Goal: Transaction & Acquisition: Purchase product/service

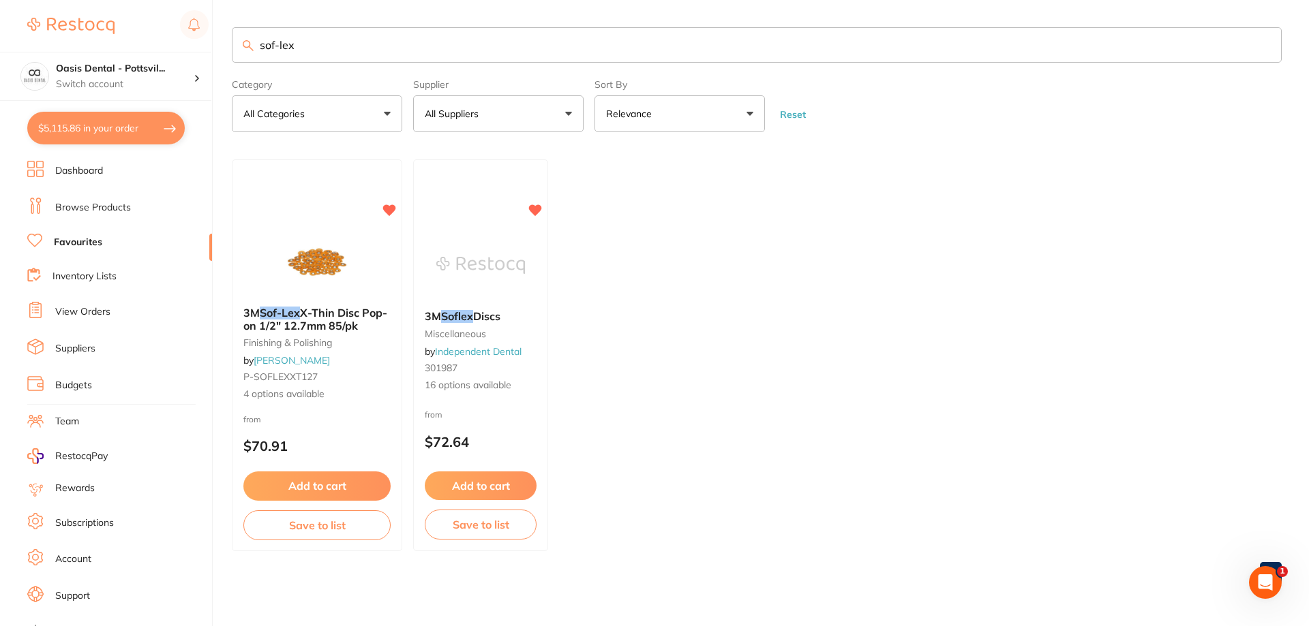
click at [97, 310] on link "View Orders" at bounding box center [82, 312] width 55 height 14
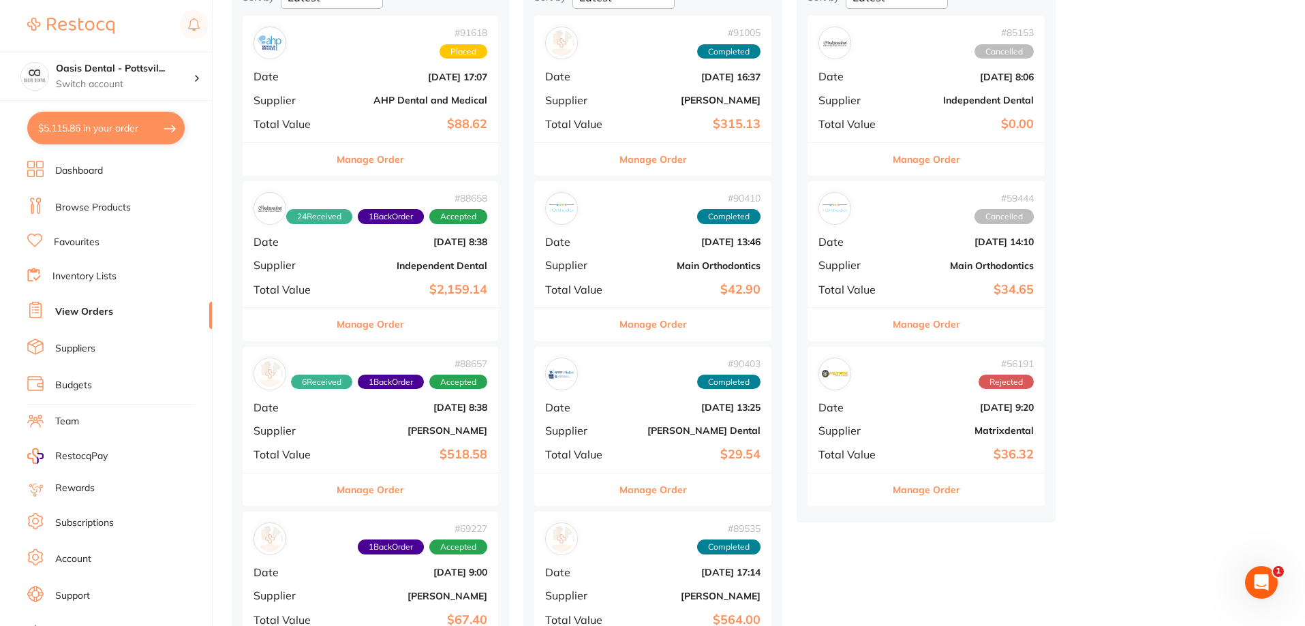
scroll to position [68, 0]
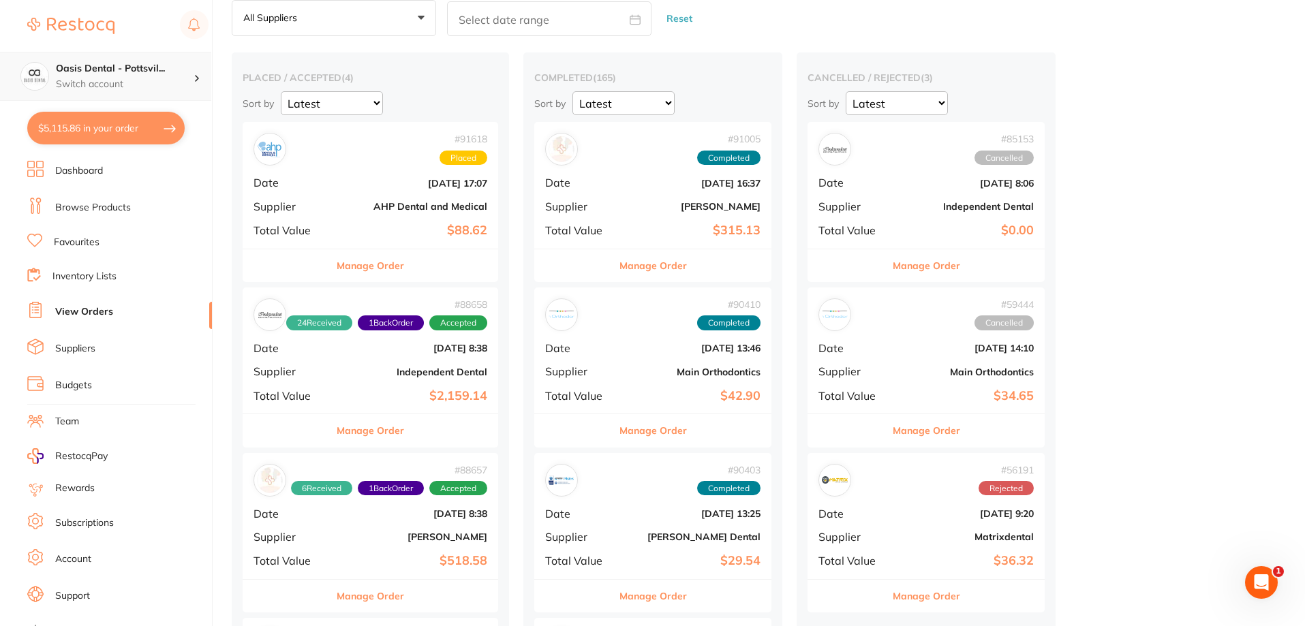
click at [121, 67] on h4 "Oasis Dental - Pottsvil..." at bounding box center [125, 69] width 138 height 14
click at [106, 117] on h4 "Oasis Dental - [GEOGRAPHIC_DATA]" at bounding box center [116, 118] width 129 height 27
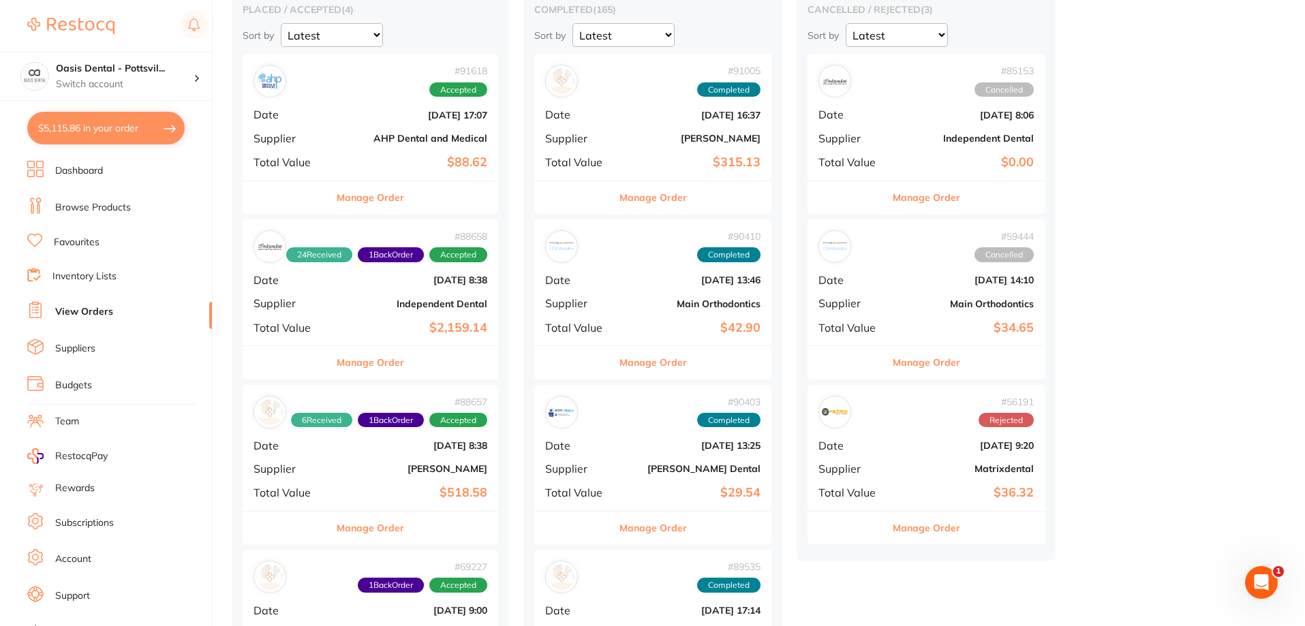
scroll to position [341, 0]
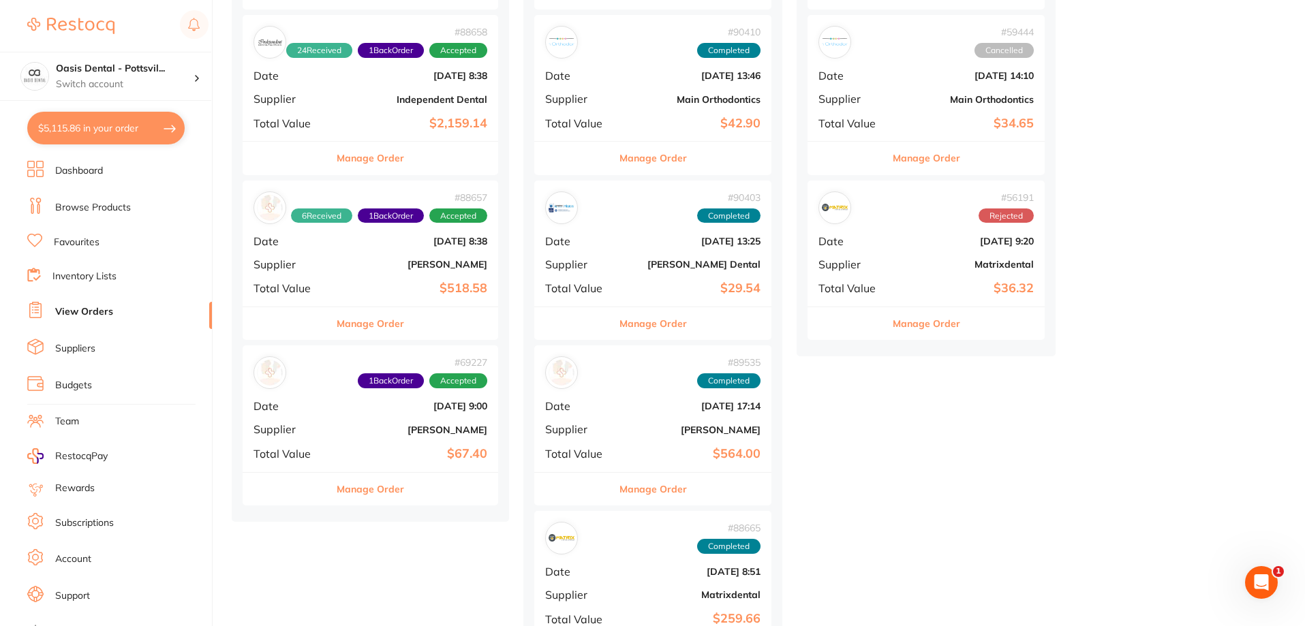
click at [376, 425] on b "[PERSON_NAME]" at bounding box center [413, 430] width 149 height 11
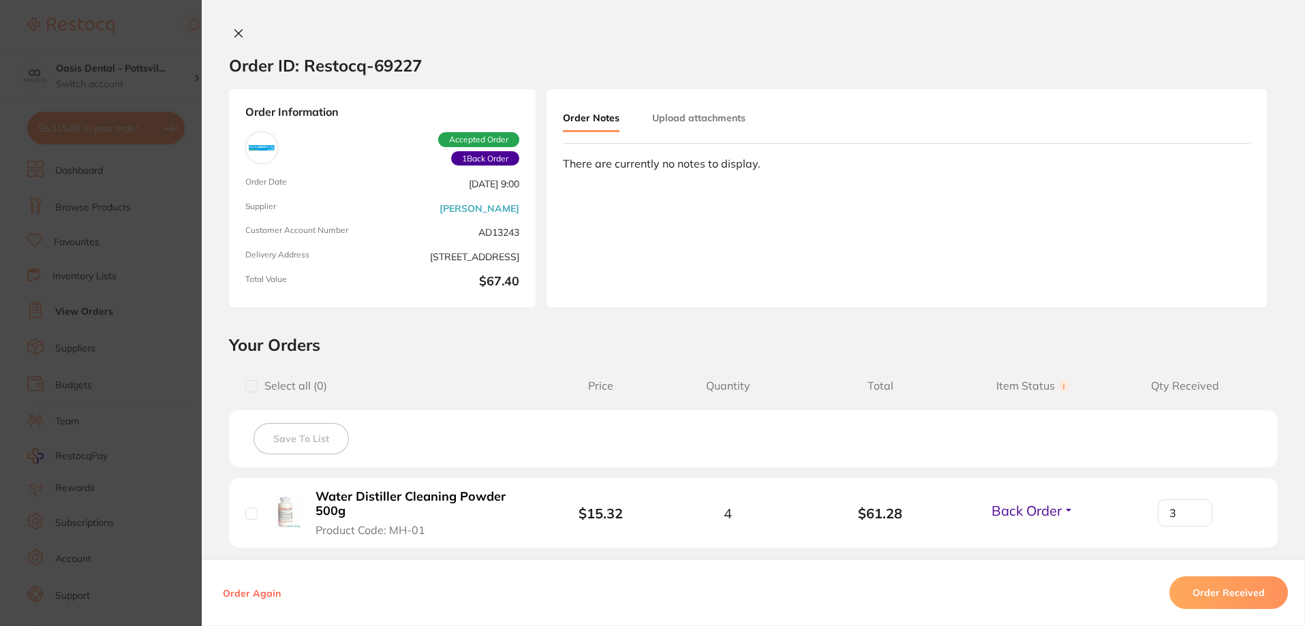
click at [233, 33] on icon at bounding box center [238, 33] width 11 height 11
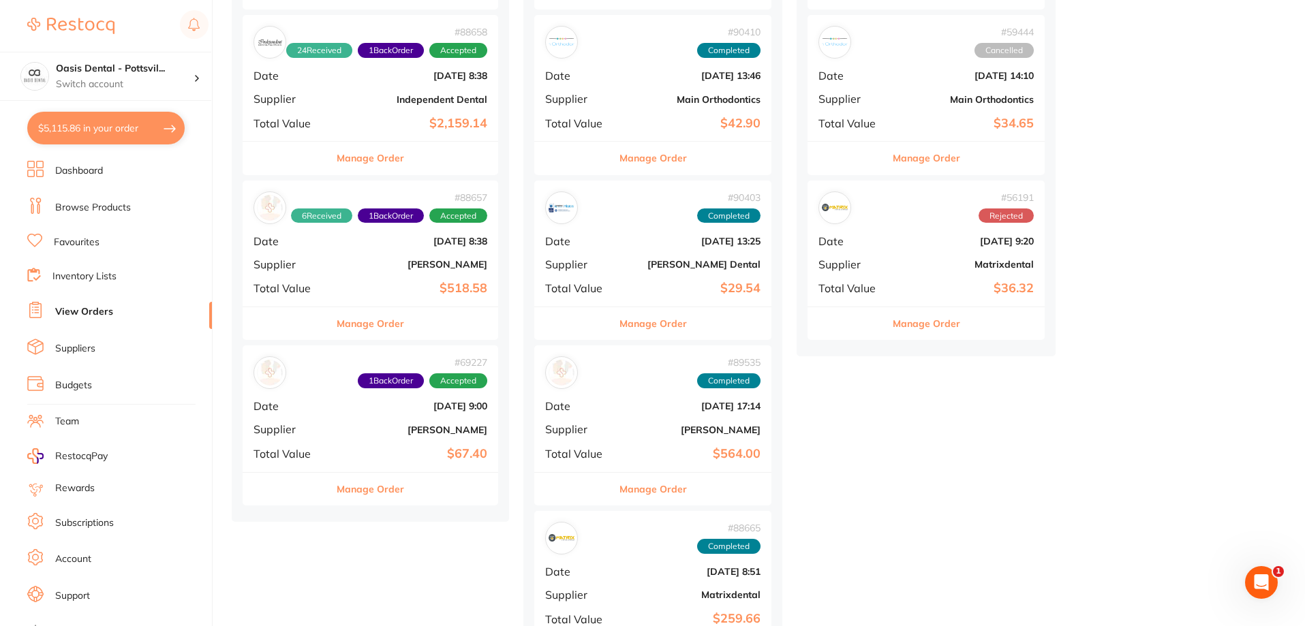
click at [383, 250] on div "# 88657 6 Received 1 Back Order Accepted Date [DATE] 8:38 Supplier [PERSON_NAME…" at bounding box center [371, 244] width 256 height 126
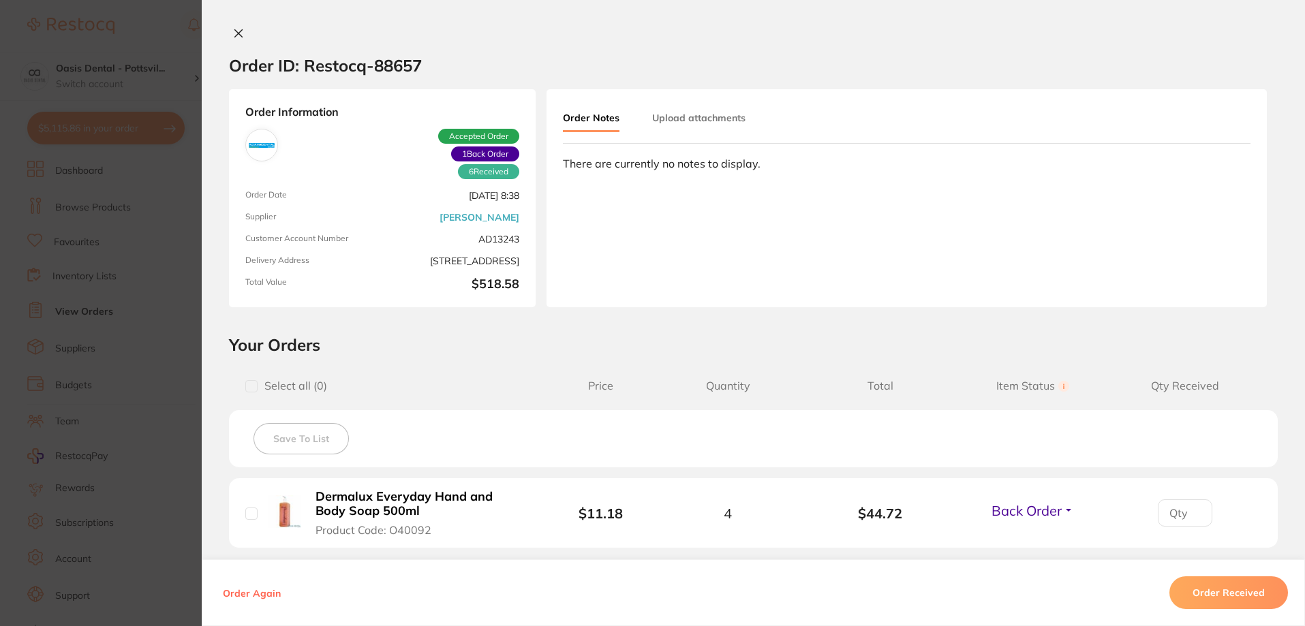
scroll to position [273, 0]
click at [238, 33] on icon at bounding box center [238, 33] width 11 height 11
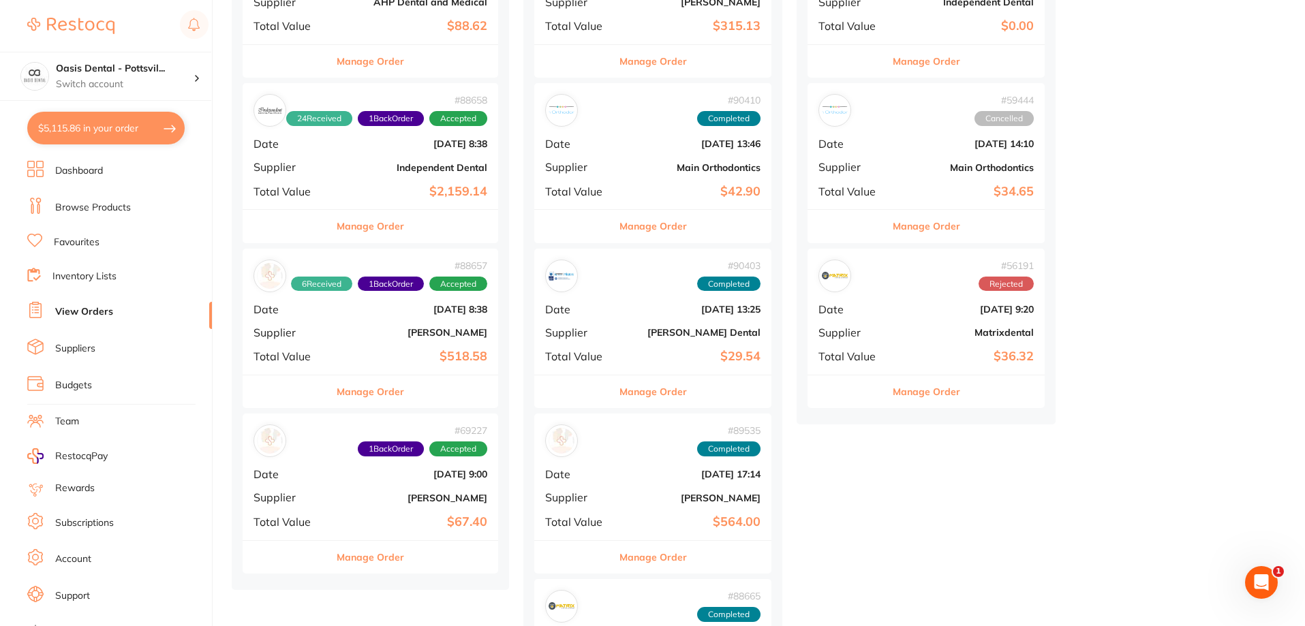
click at [371, 510] on div "# 69227 1 Back Order Accepted Date [DATE] 9:00 Supplier [PERSON_NAME] Total Val…" at bounding box center [371, 477] width 256 height 126
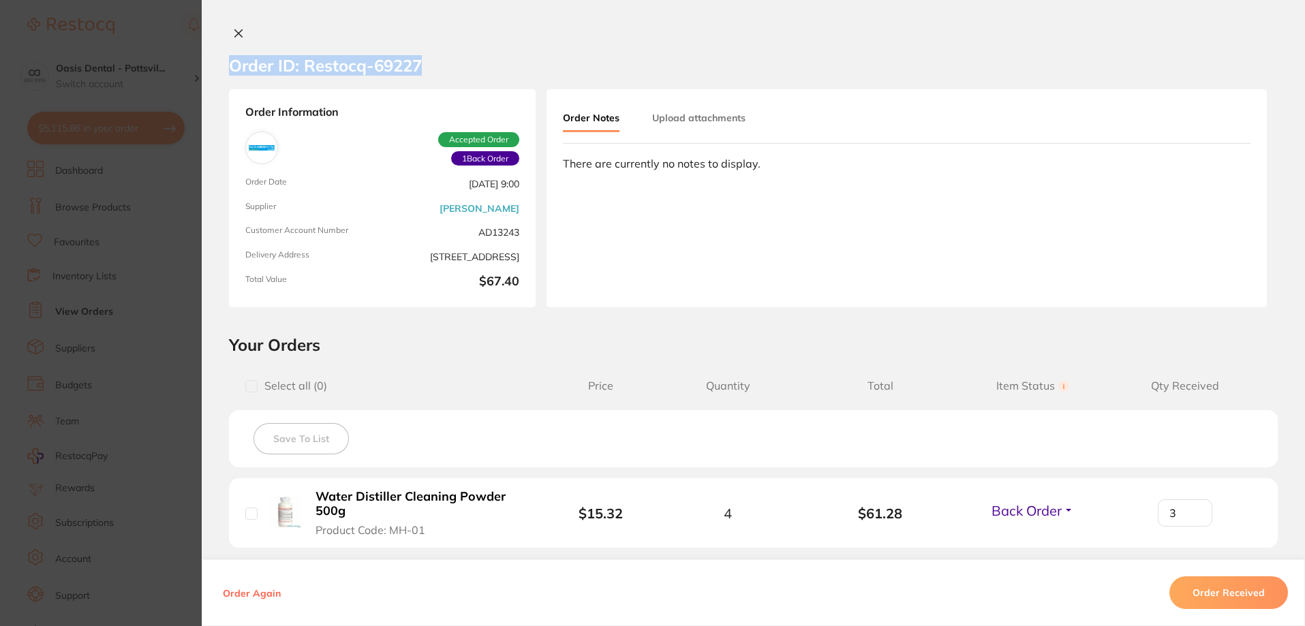
drag, startPoint x: 229, startPoint y: 63, endPoint x: 429, endPoint y: 64, distance: 199.7
click at [429, 64] on section "Order ID: Restocq- 69227" at bounding box center [753, 66] width 1103 height 48
copy h2 "Order ID: Restocq- 69227"
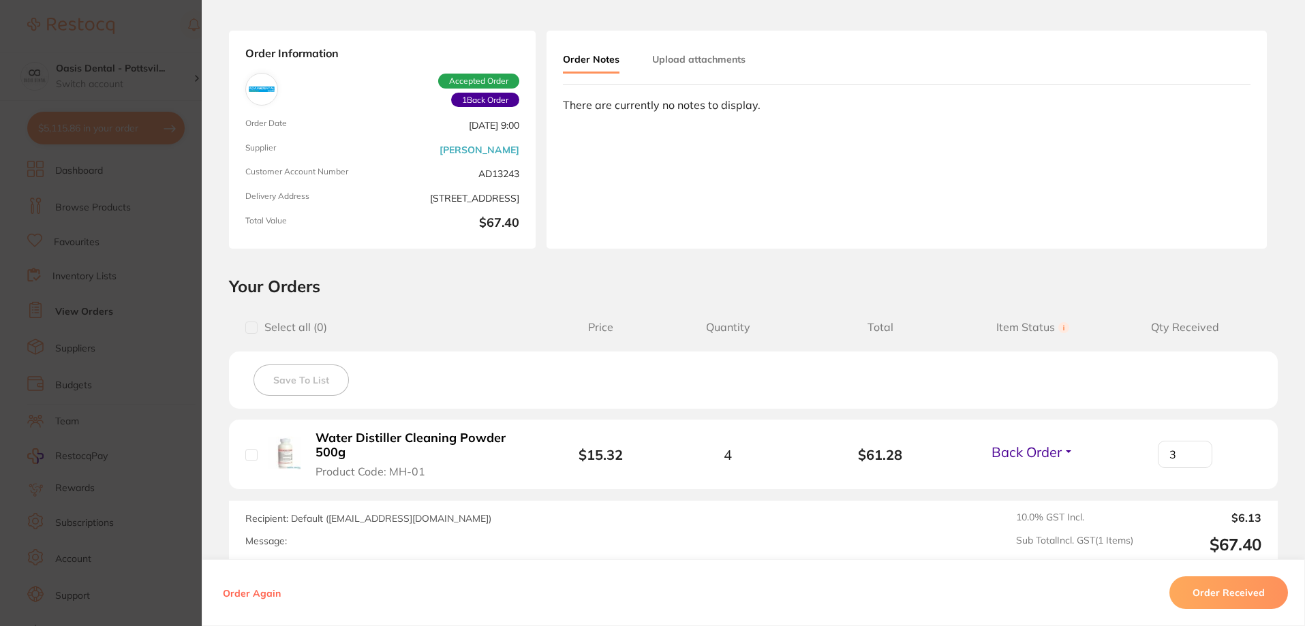
scroll to position [136, 0]
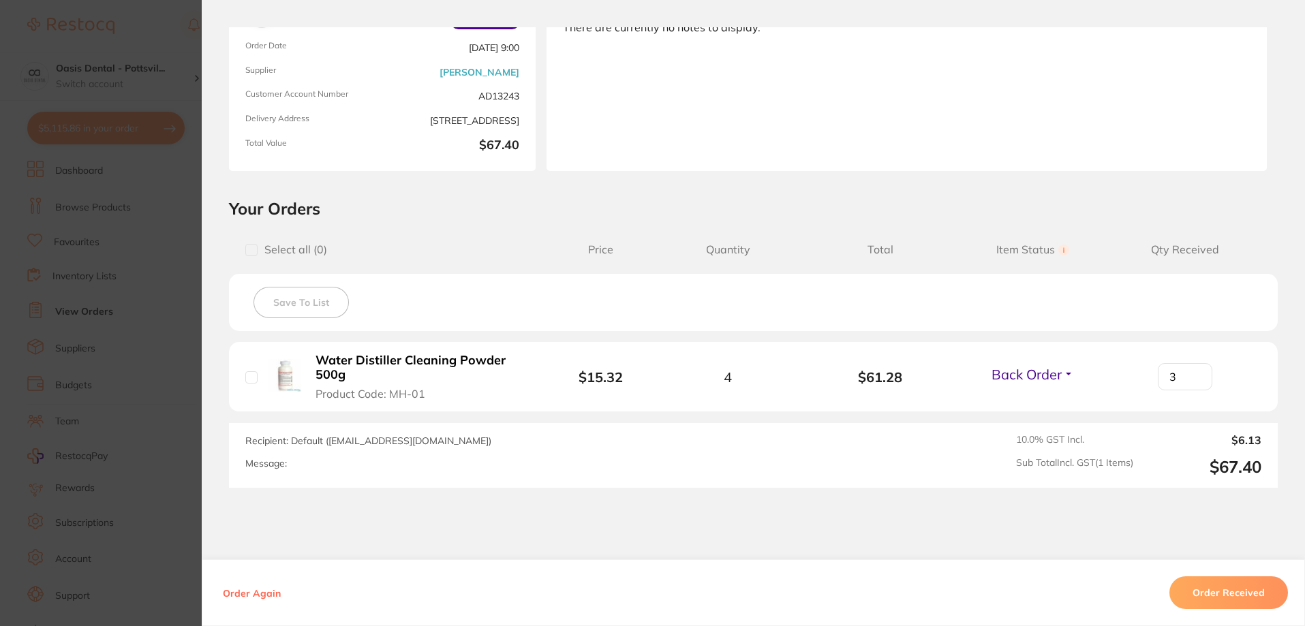
drag, startPoint x: 313, startPoint y: 358, endPoint x: 345, endPoint y: 358, distance: 32.0
click at [345, 358] on b "Water Distiller Cleaning Powder 500g" at bounding box center [421, 368] width 211 height 28
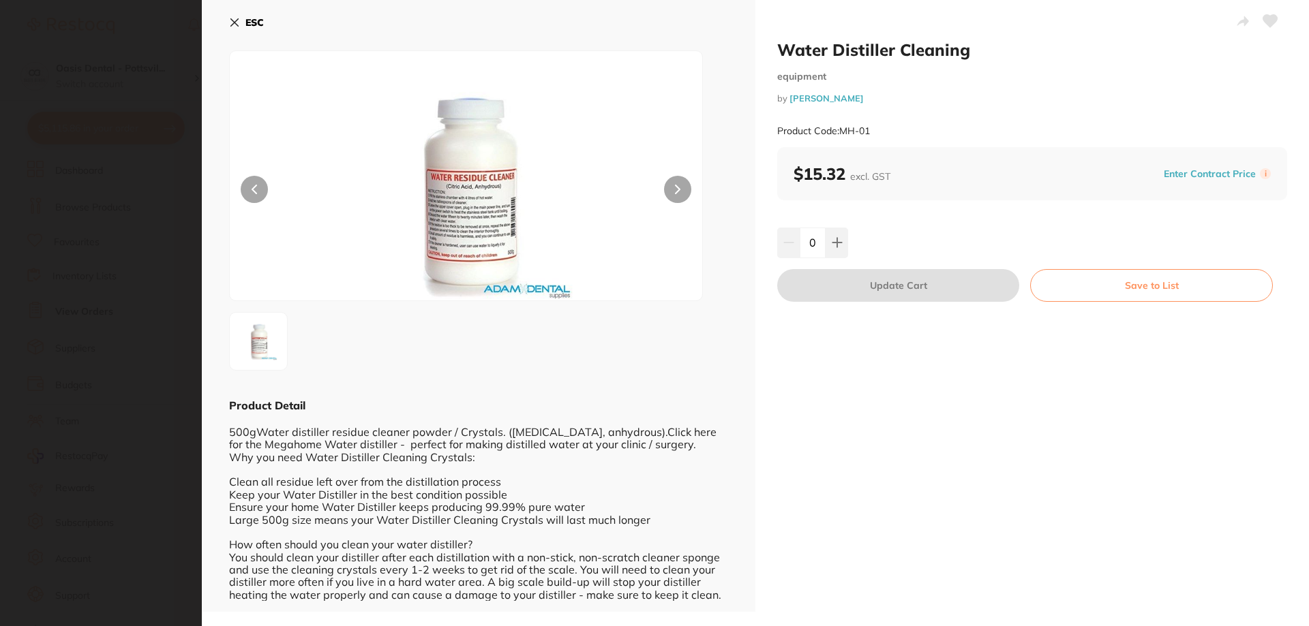
scroll to position [0, 0]
drag, startPoint x: 778, startPoint y: 47, endPoint x: 977, endPoint y: 57, distance: 199.9
click at [977, 57] on h2 "Water Distiller Cleaning" at bounding box center [1032, 50] width 510 height 20
copy h2 "Water Distiller Cleaning"
click at [235, 20] on icon at bounding box center [234, 22] width 11 height 11
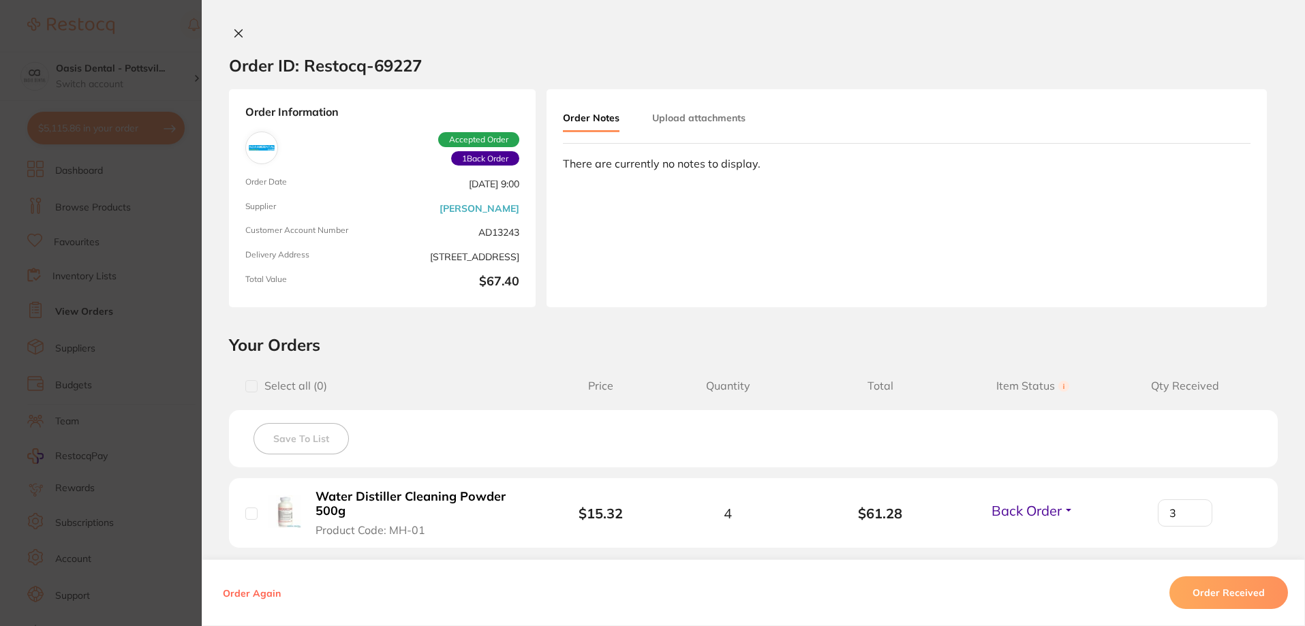
click at [239, 31] on icon at bounding box center [238, 33] width 7 height 7
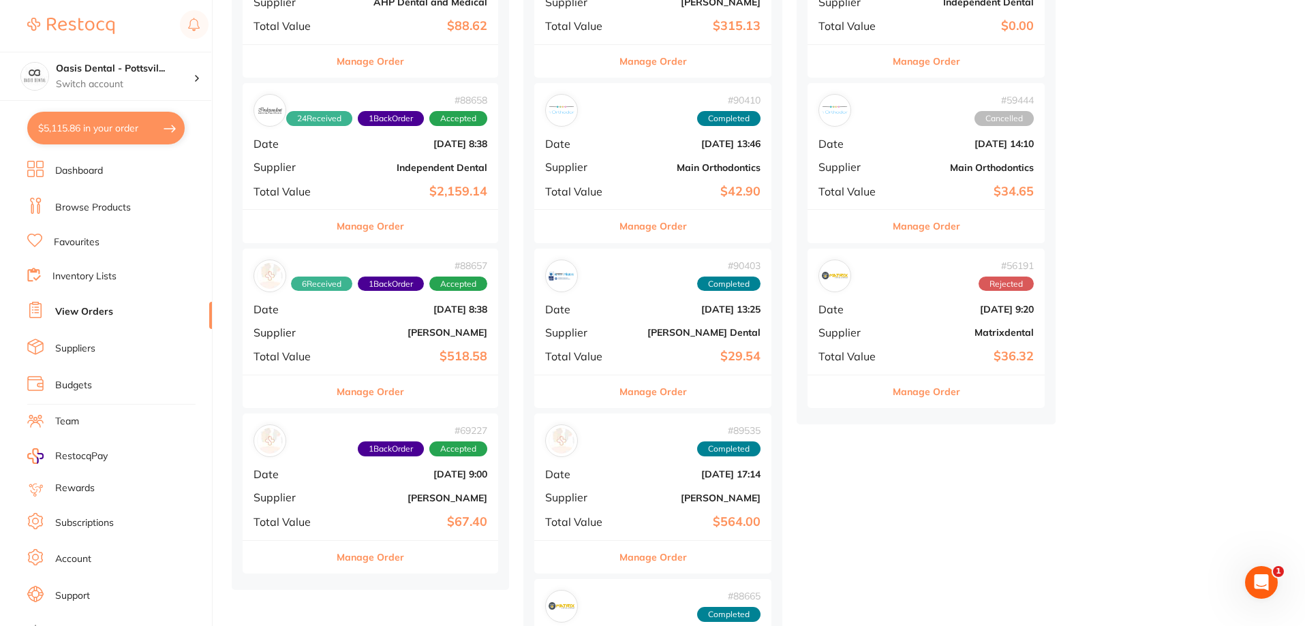
scroll to position [204, 0]
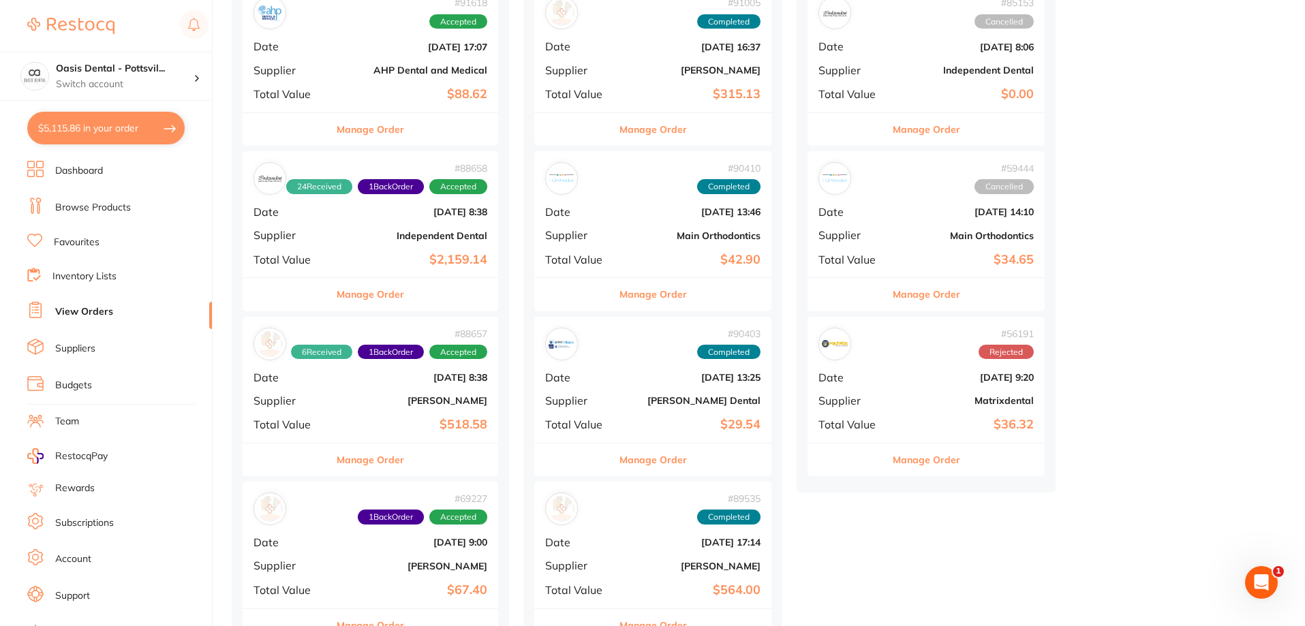
click at [343, 529] on div "# 69227 1 Back Order Accepted Date [DATE] 9:00 Supplier [PERSON_NAME] Total Val…" at bounding box center [371, 545] width 256 height 126
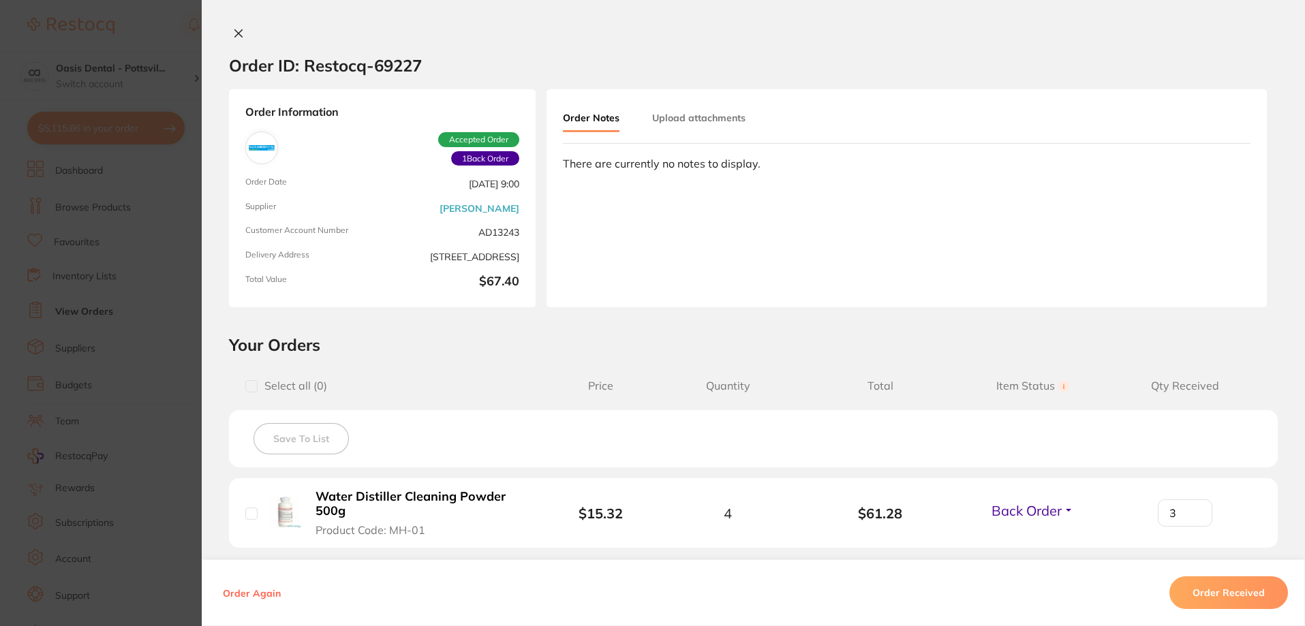
click at [239, 35] on icon at bounding box center [238, 33] width 11 height 11
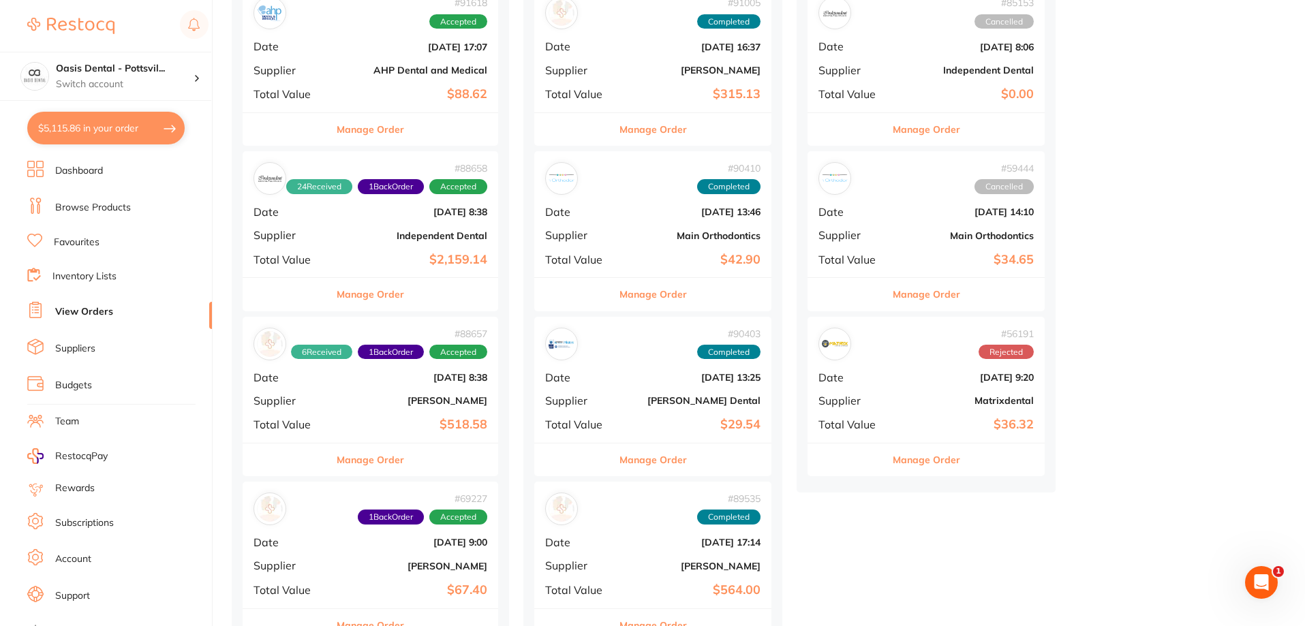
click at [358, 227] on div "# 88658 24 Received 1 Back Order Accepted Date [DATE] 8:38 Supplier Independent…" at bounding box center [371, 214] width 256 height 126
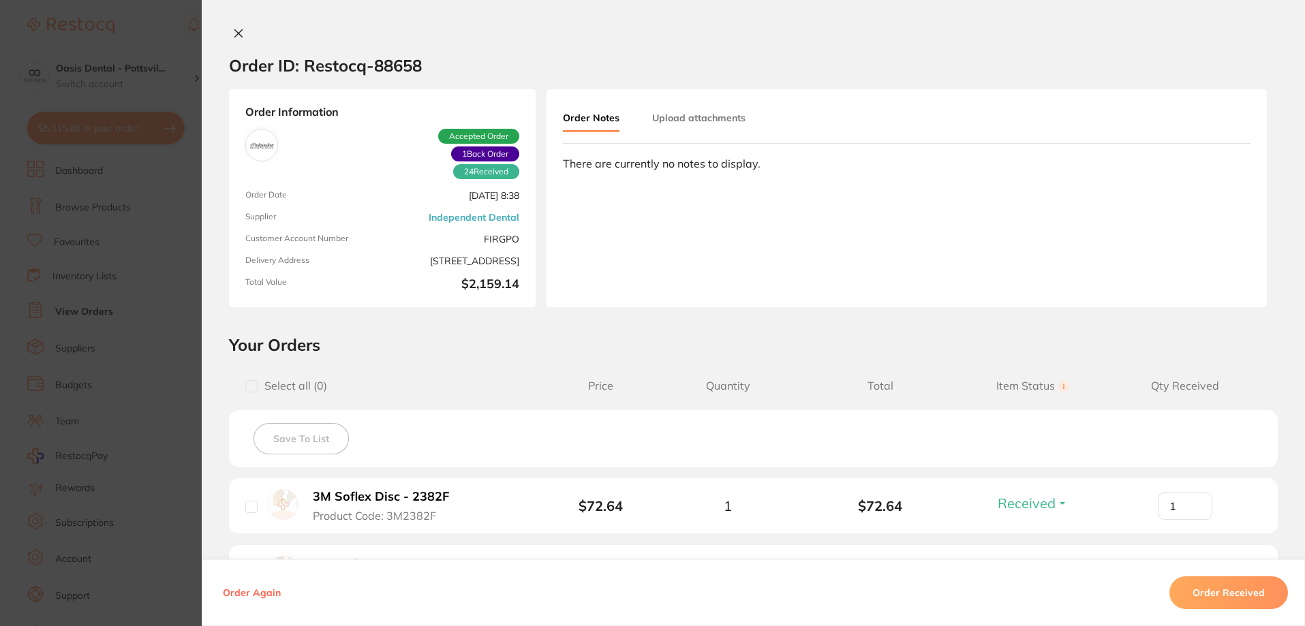
click at [236, 35] on icon at bounding box center [238, 33] width 11 height 11
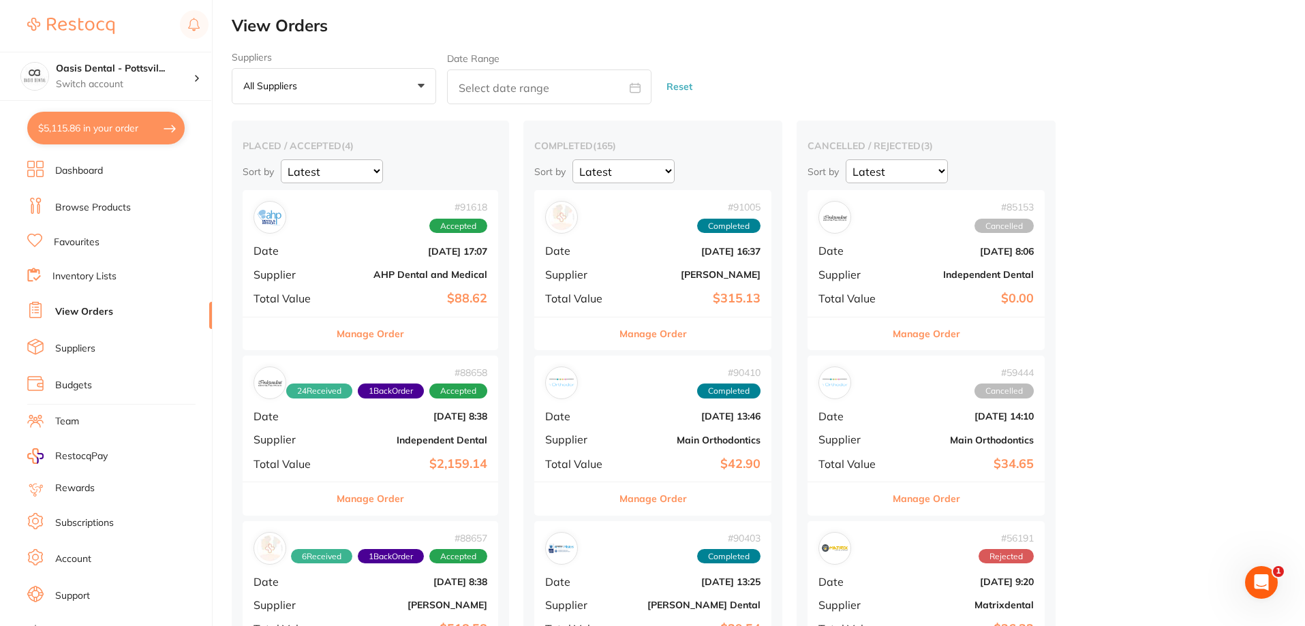
click at [369, 249] on b "[DATE] 17:07" at bounding box center [413, 251] width 149 height 11
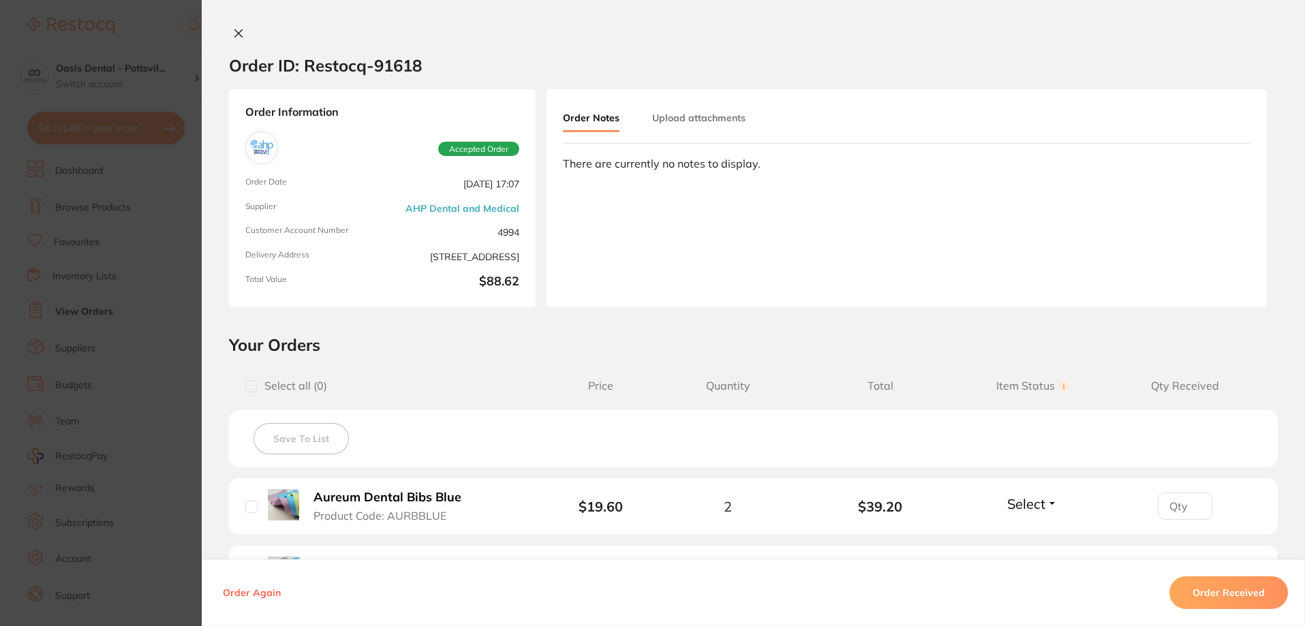
click at [233, 31] on icon at bounding box center [238, 33] width 11 height 11
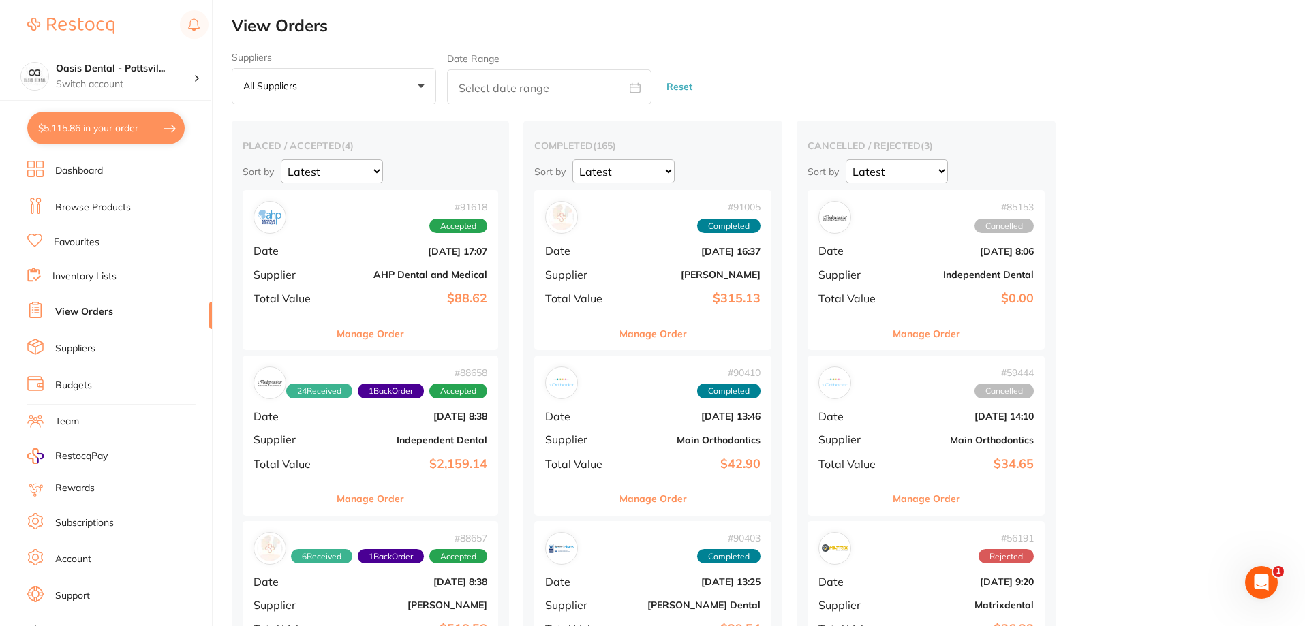
click at [77, 124] on button "$5,115.86 in your order" at bounding box center [105, 128] width 157 height 33
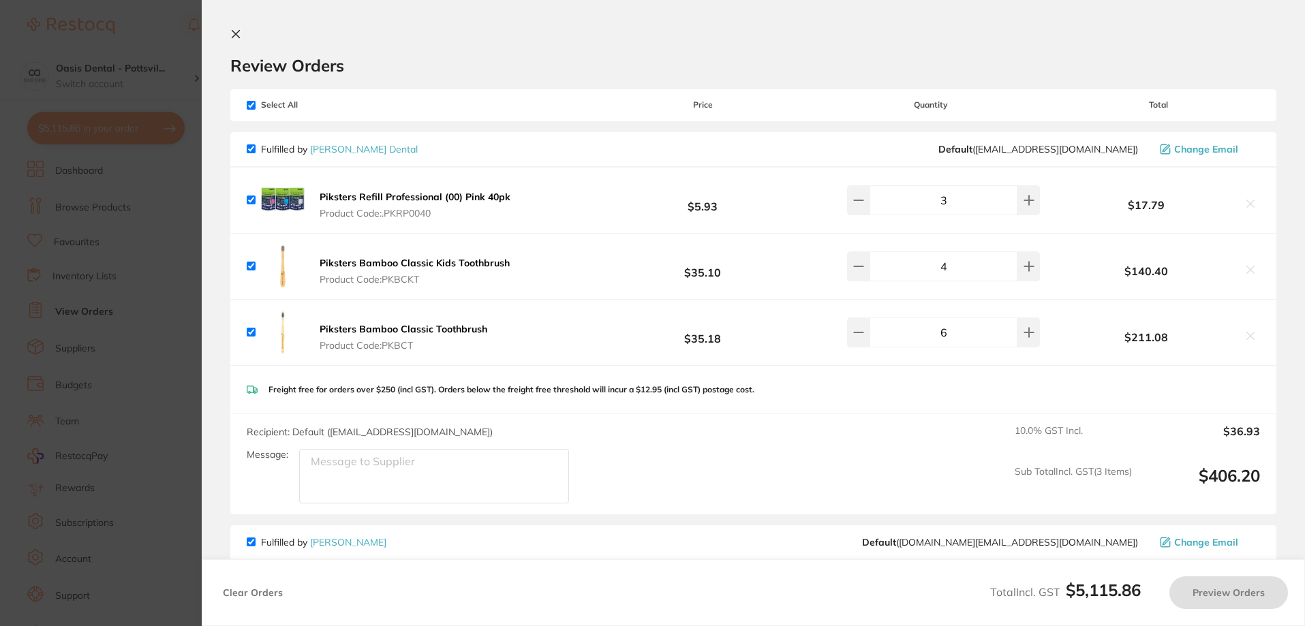
checkbox input "true"
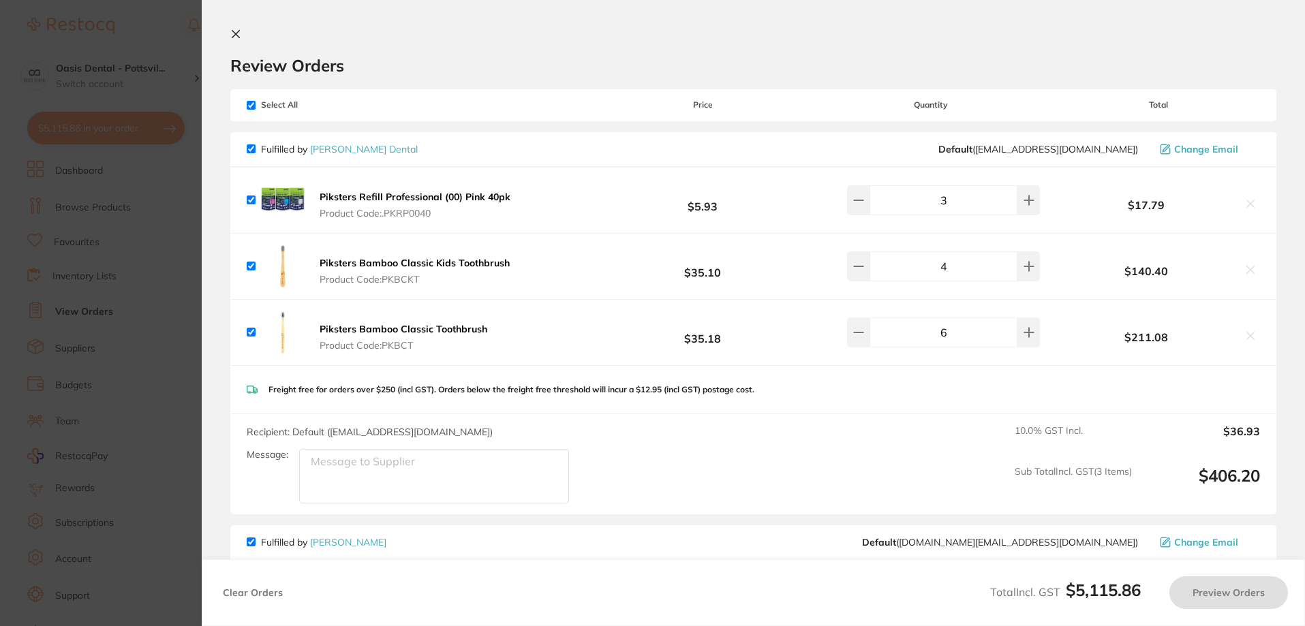
checkbox input "true"
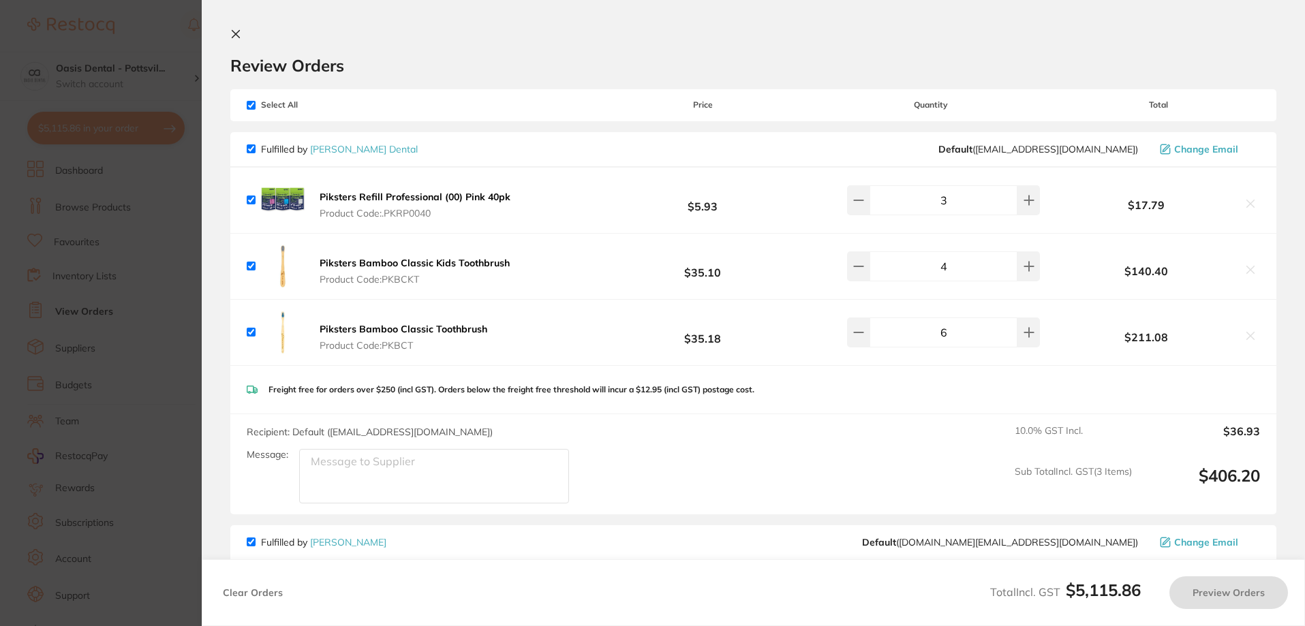
checkbox input "true"
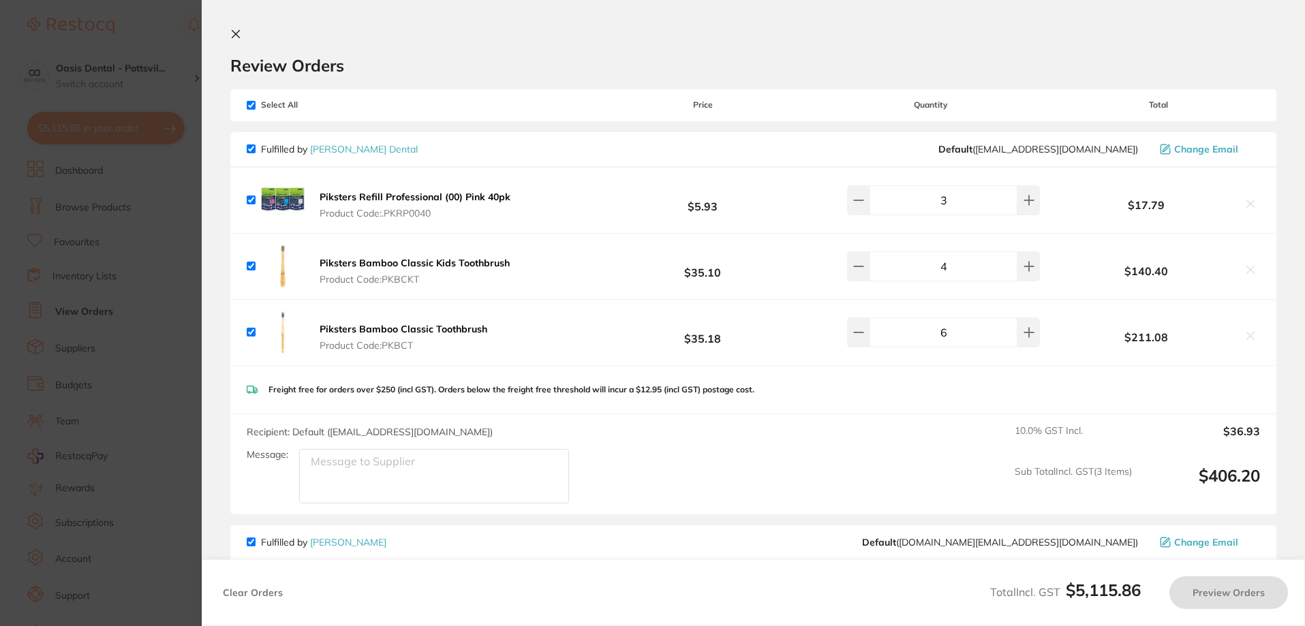
checkbox input "true"
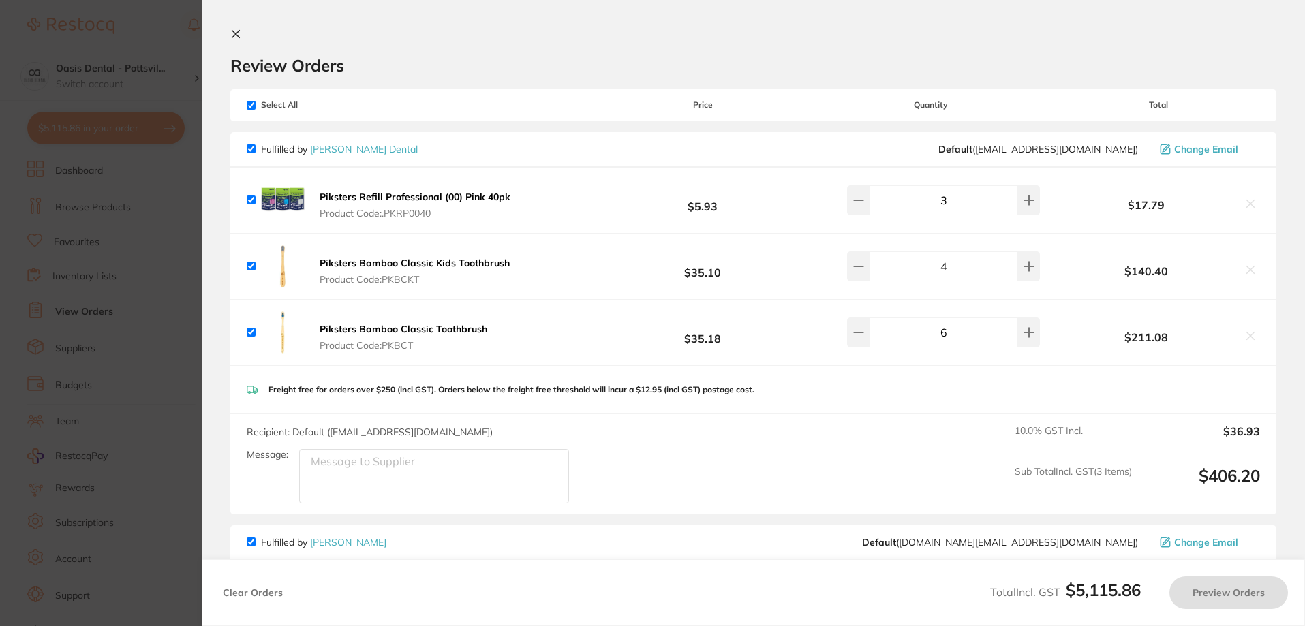
checkbox input "true"
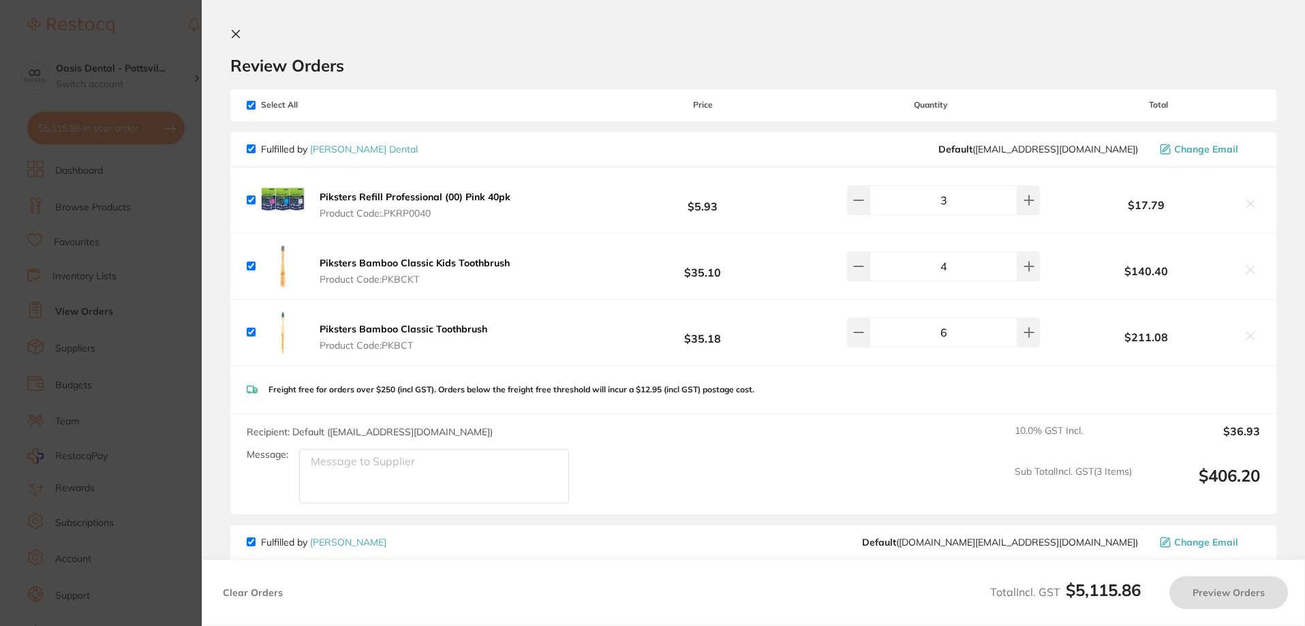
checkbox input "true"
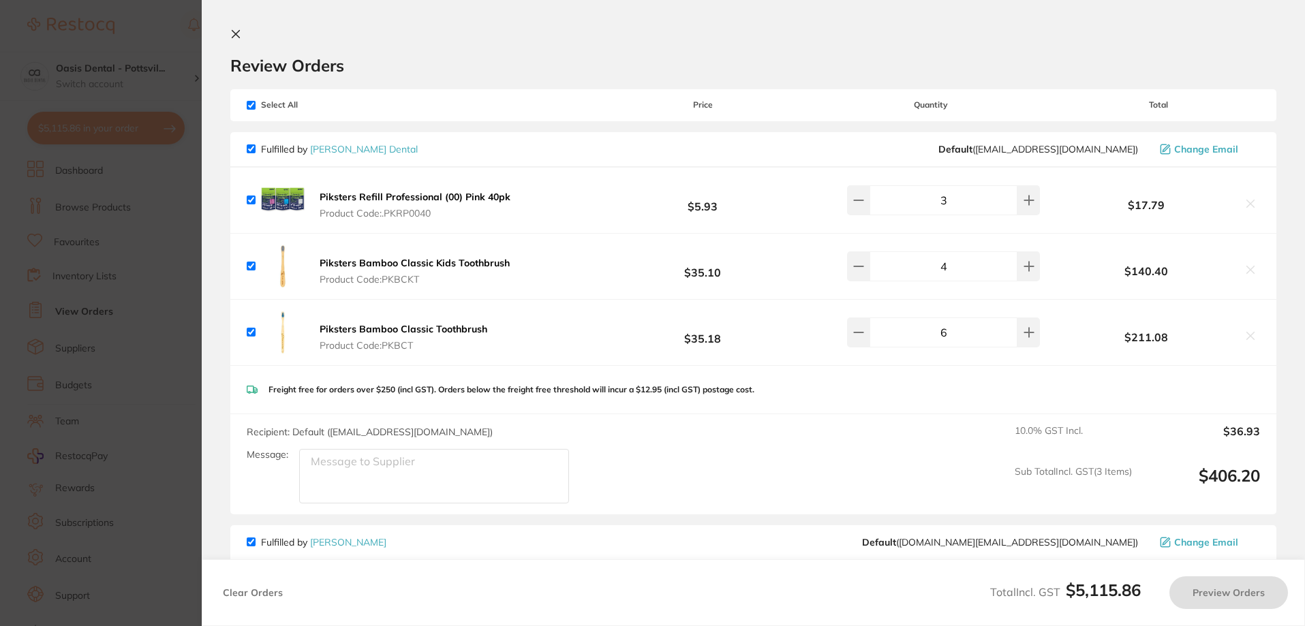
checkbox input "true"
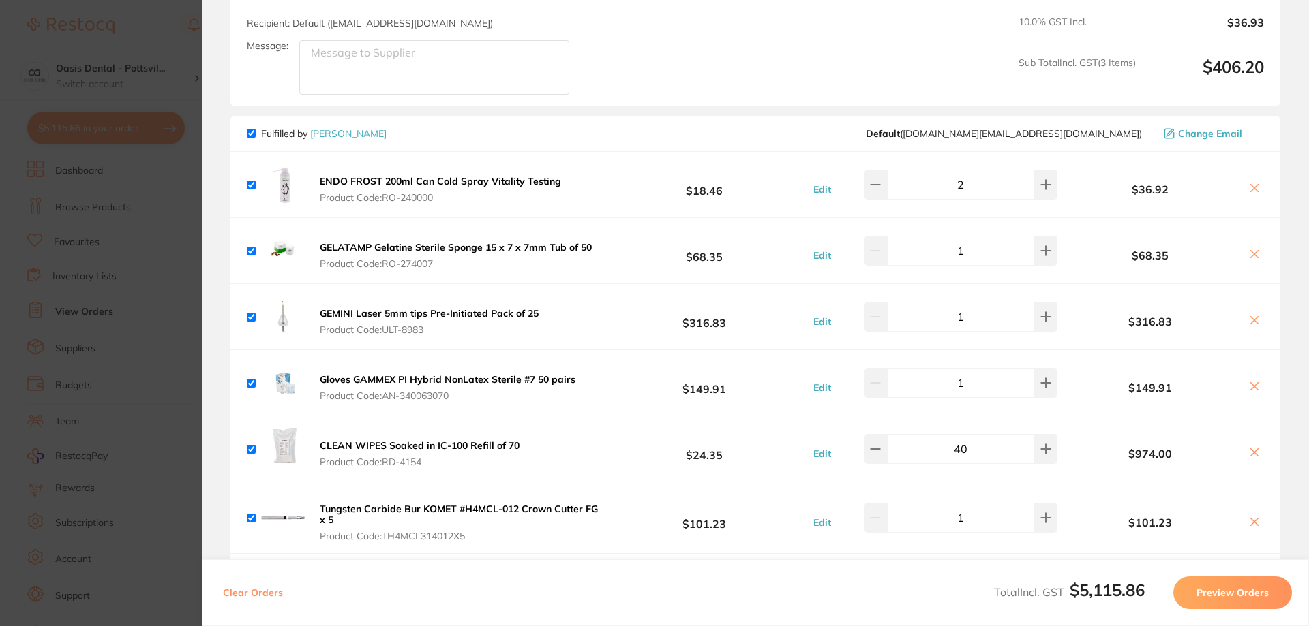
scroll to position [477, 0]
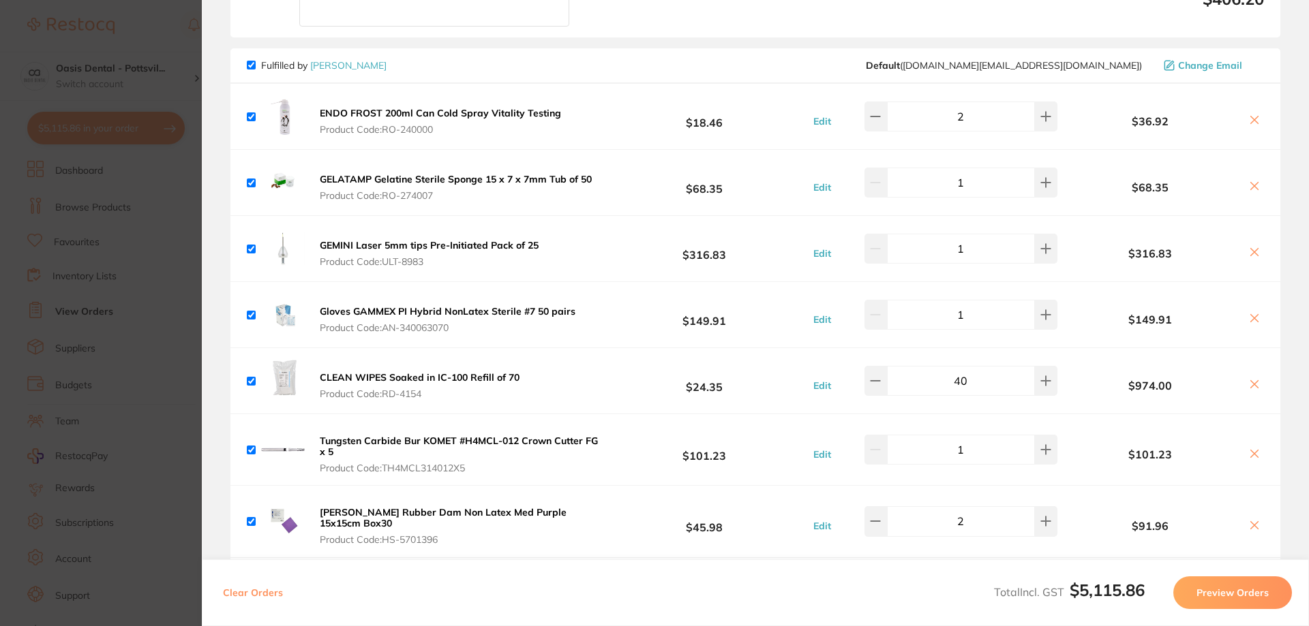
click at [429, 309] on b "Gloves GAMMEX PI Hybrid NonLatex Sterile #7 50 pairs" at bounding box center [448, 311] width 256 height 12
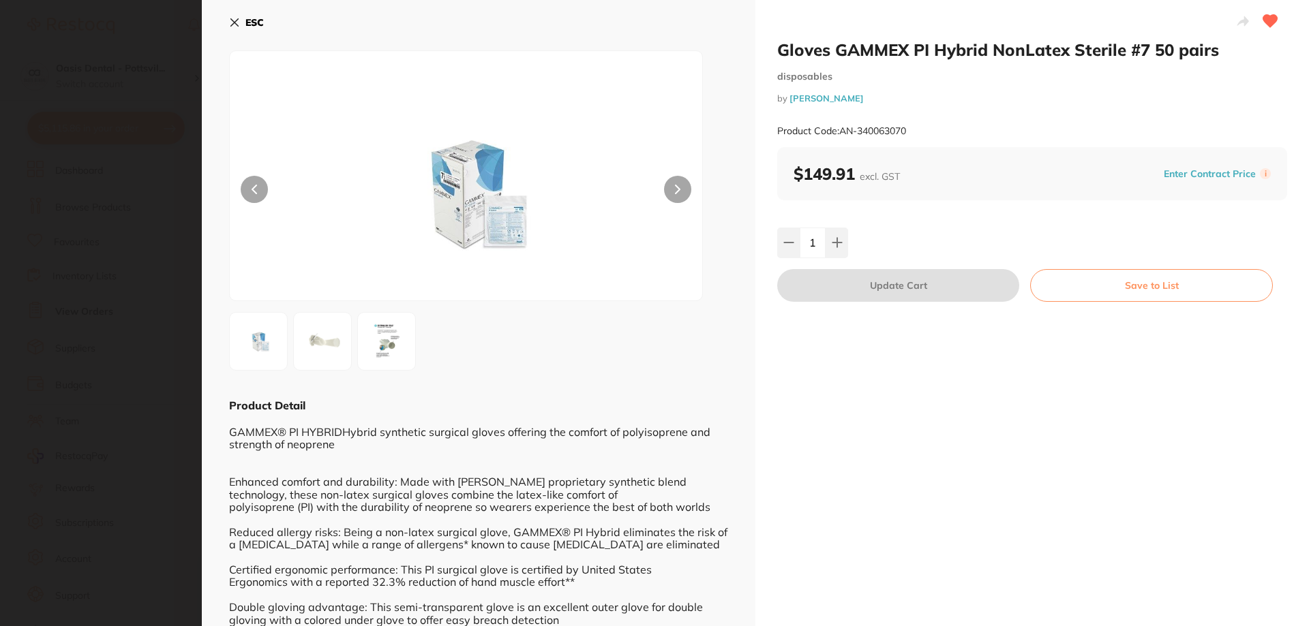
scroll to position [0, 0]
click at [238, 21] on icon at bounding box center [234, 22] width 11 height 11
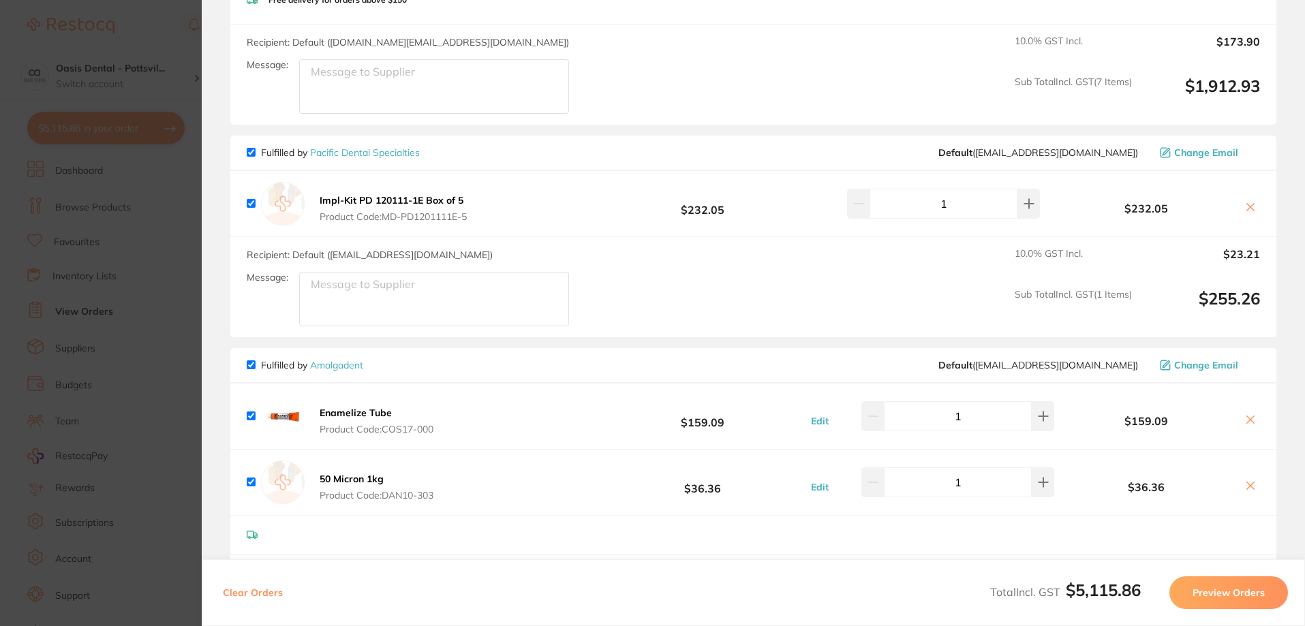
scroll to position [1090, 0]
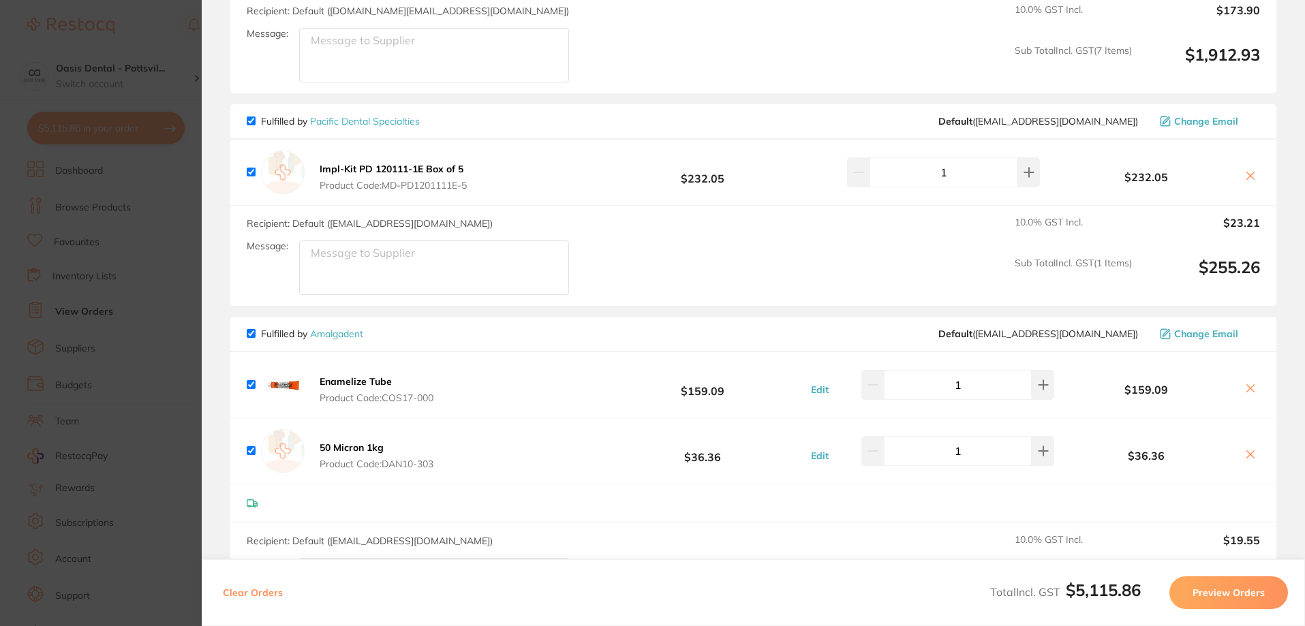
click at [1251, 179] on icon at bounding box center [1250, 175] width 11 height 11
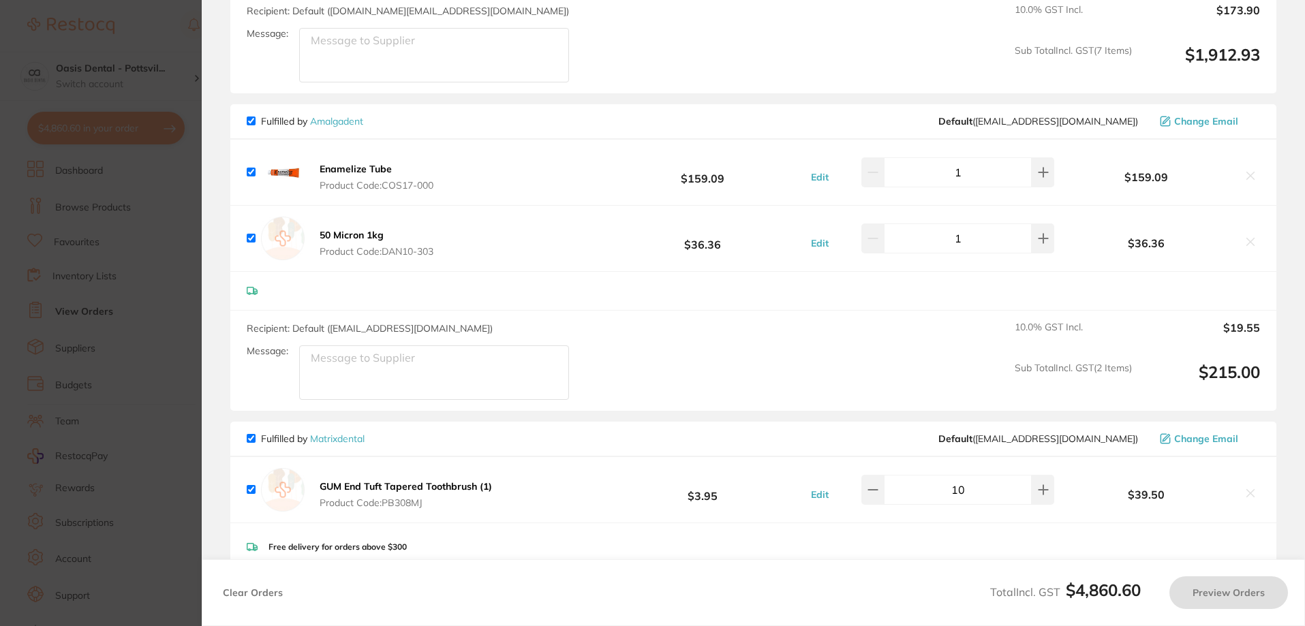
checkbox input "true"
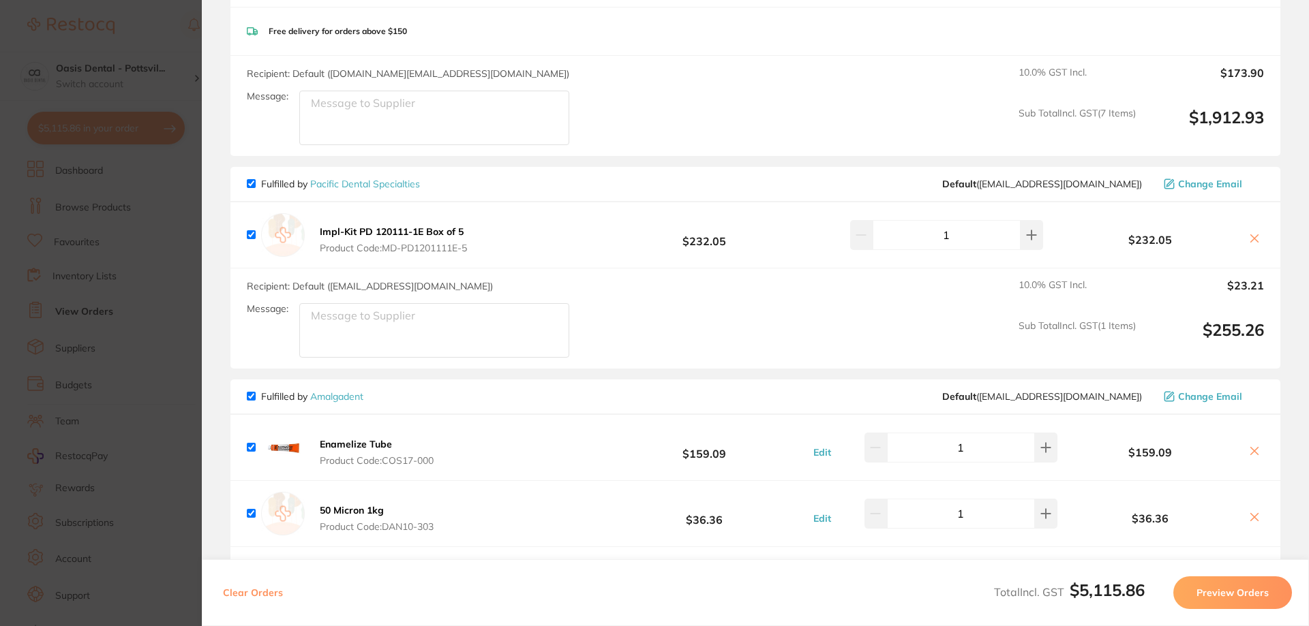
scroll to position [1022, 0]
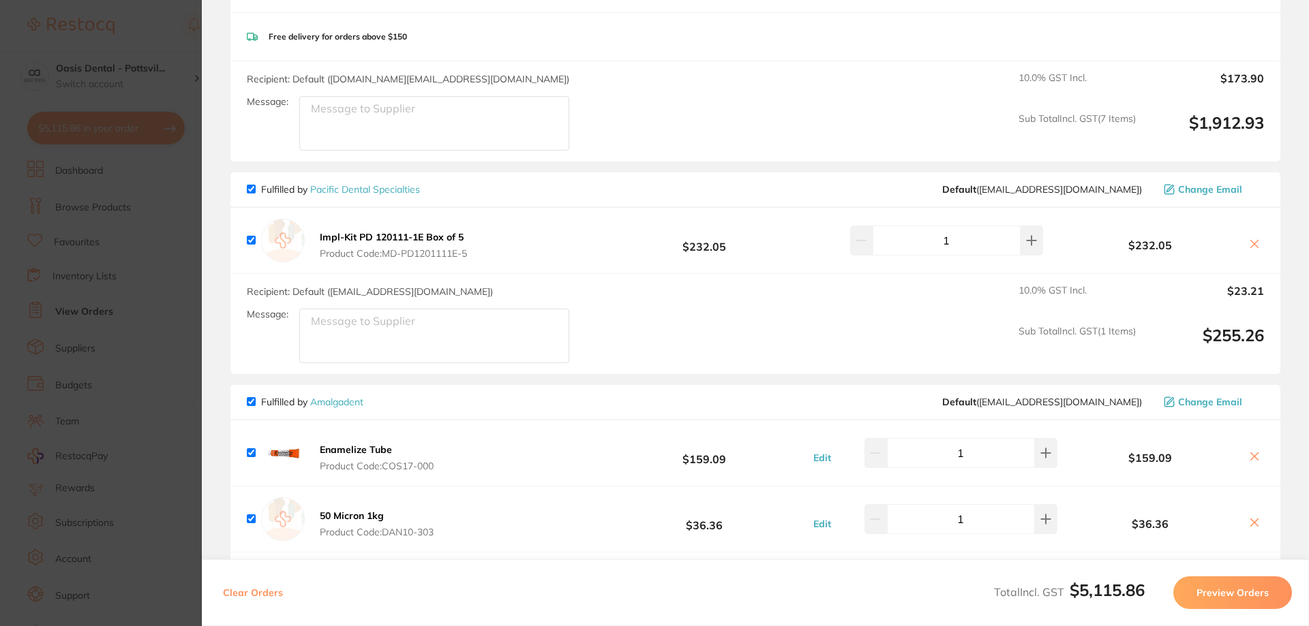
click at [259, 187] on span "Fulfilled by Pacific Dental Specialties" at bounding box center [333, 189] width 173 height 12
click at [251, 187] on input "checkbox" at bounding box center [251, 189] width 9 height 9
checkbox input "false"
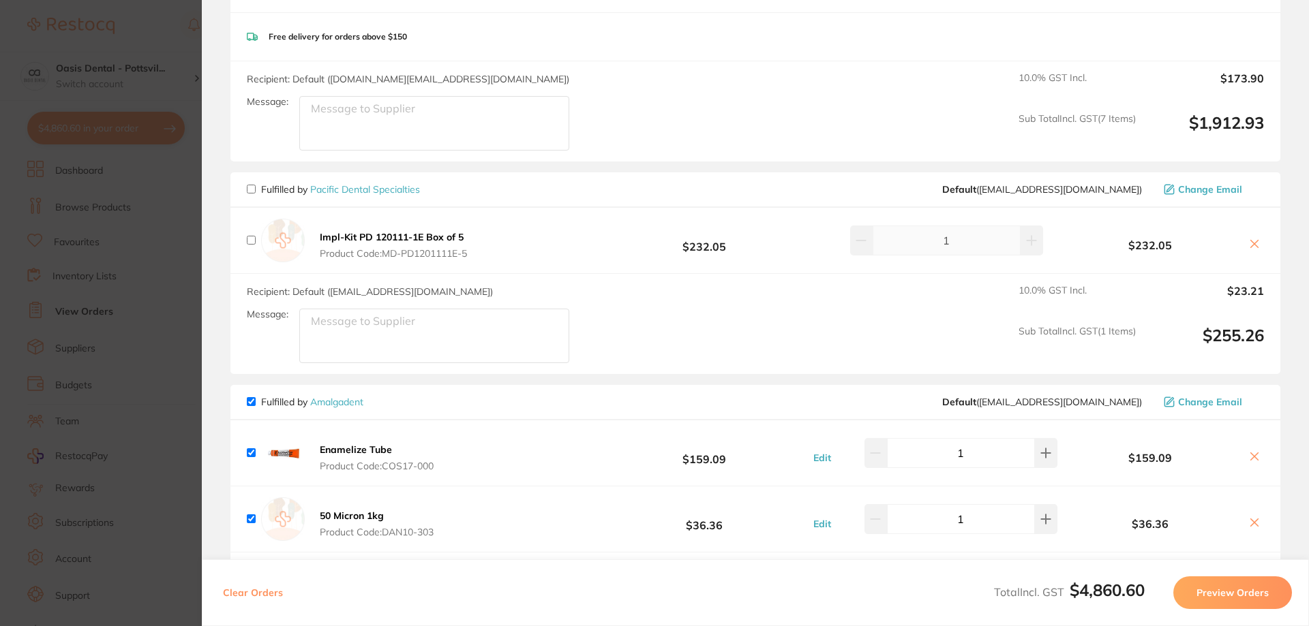
click at [1251, 243] on icon at bounding box center [1254, 244] width 7 height 7
checkbox input "true"
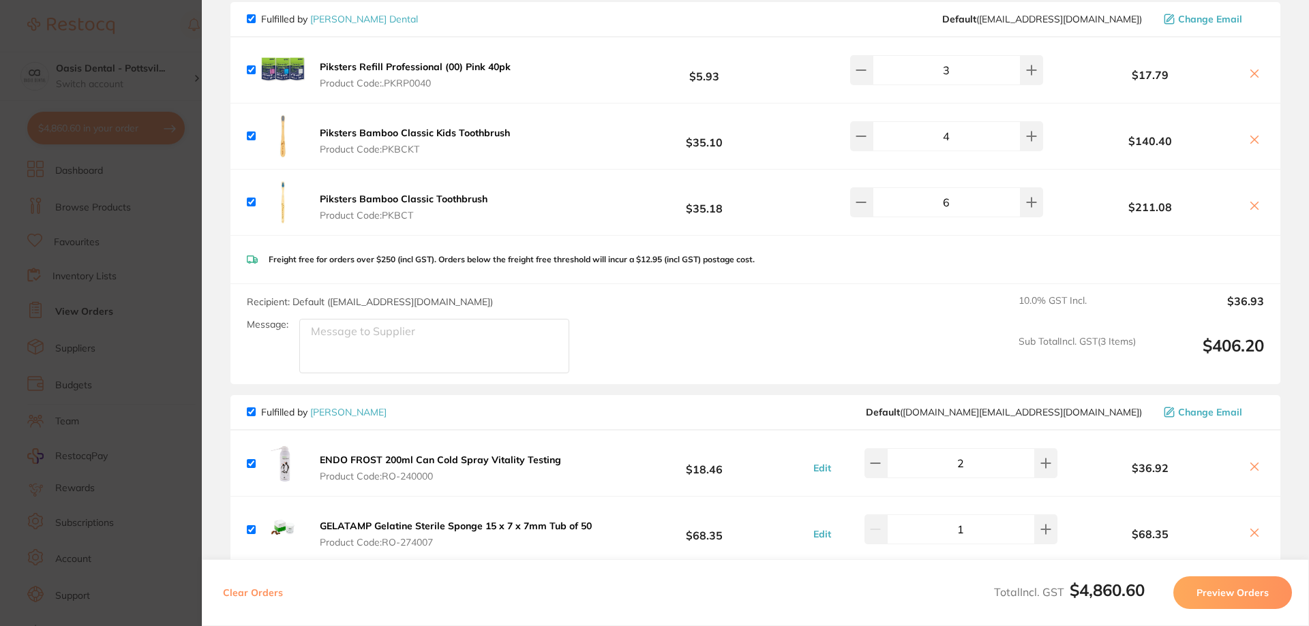
scroll to position [23, 0]
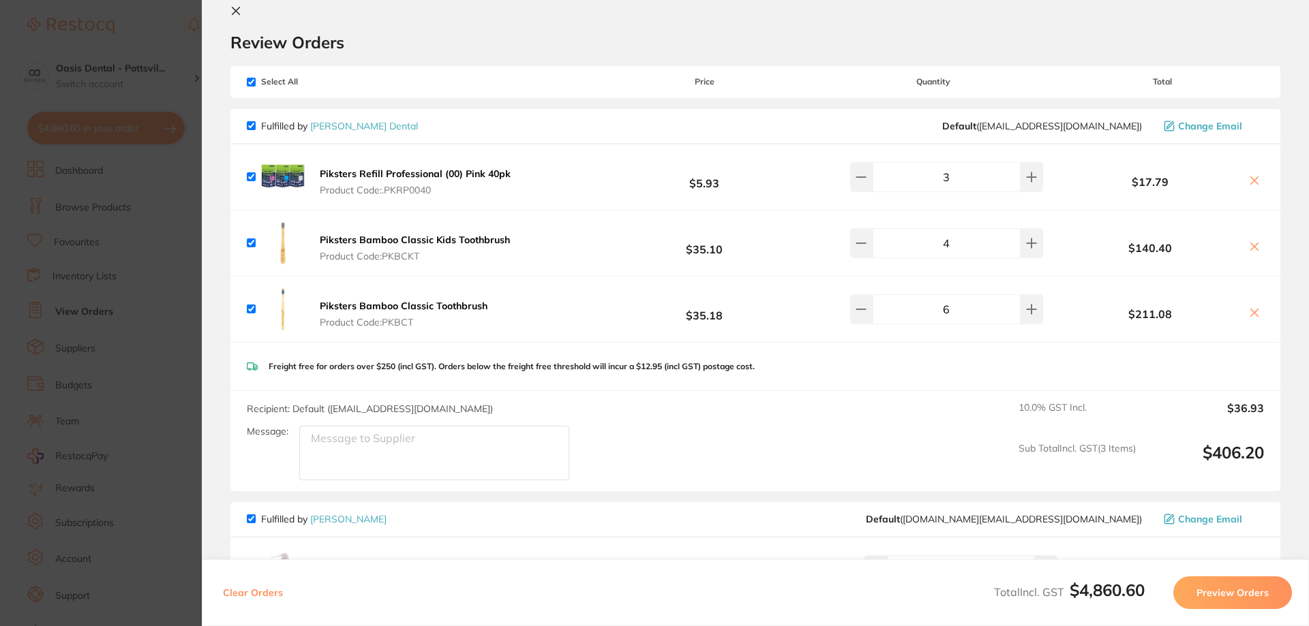
click at [236, 14] on icon at bounding box center [235, 10] width 11 height 11
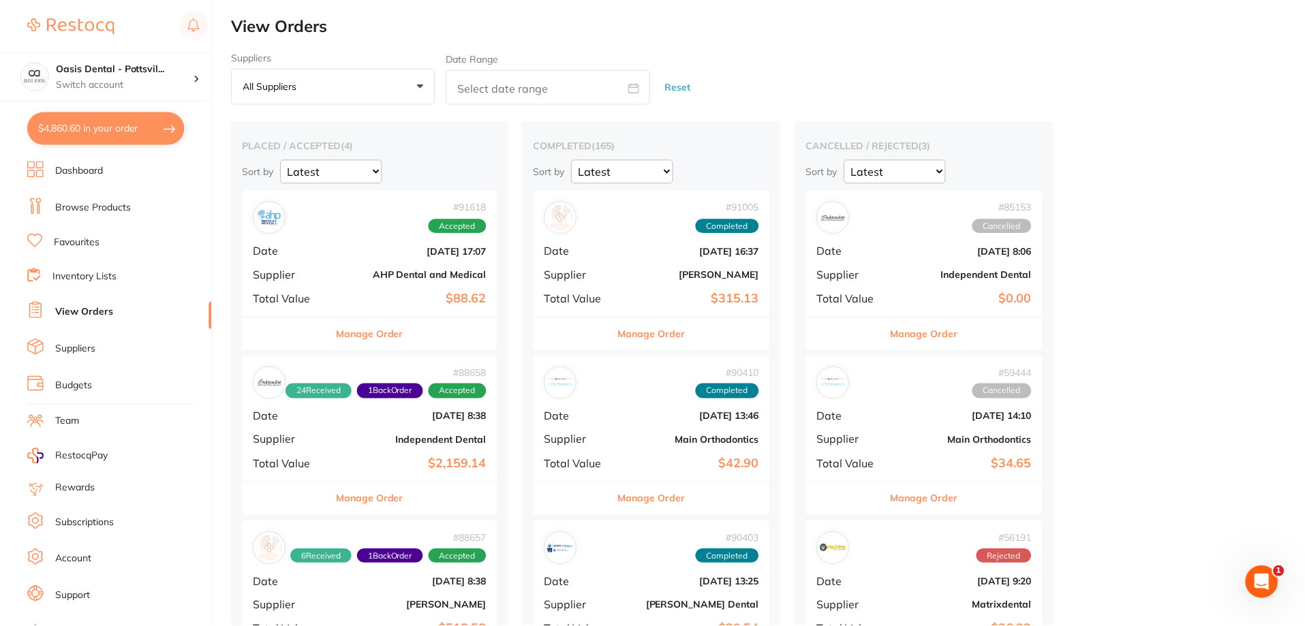
scroll to position [3, 0]
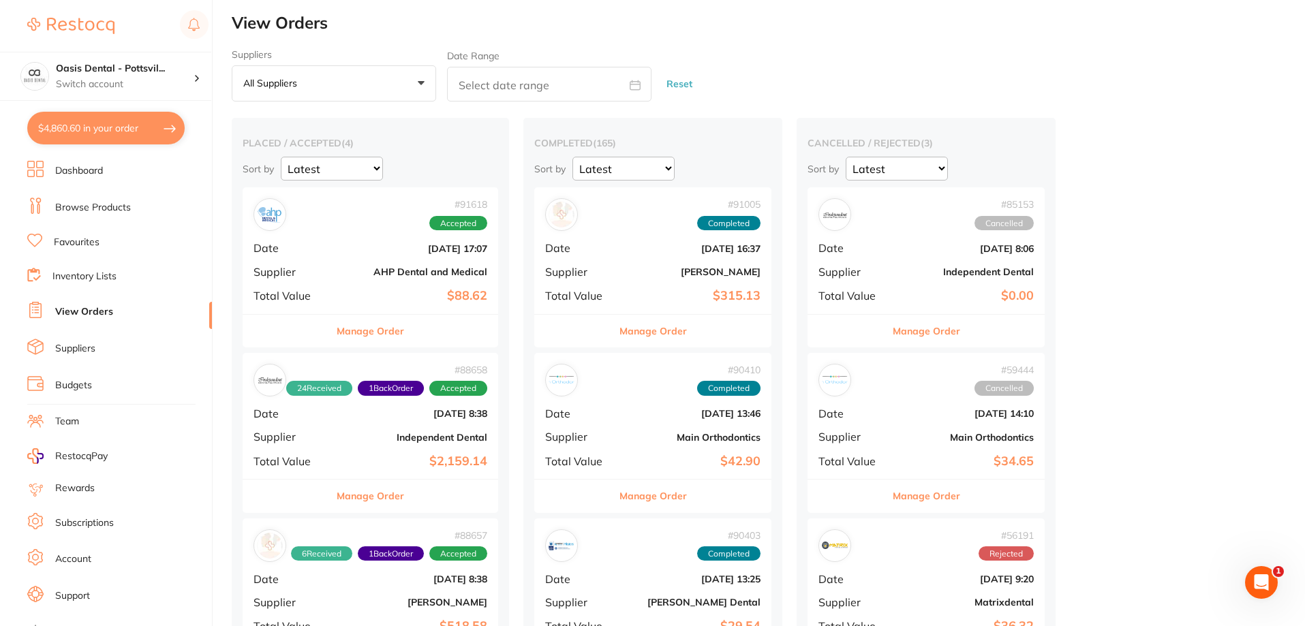
click at [81, 240] on link "Favourites" at bounding box center [77, 243] width 46 height 14
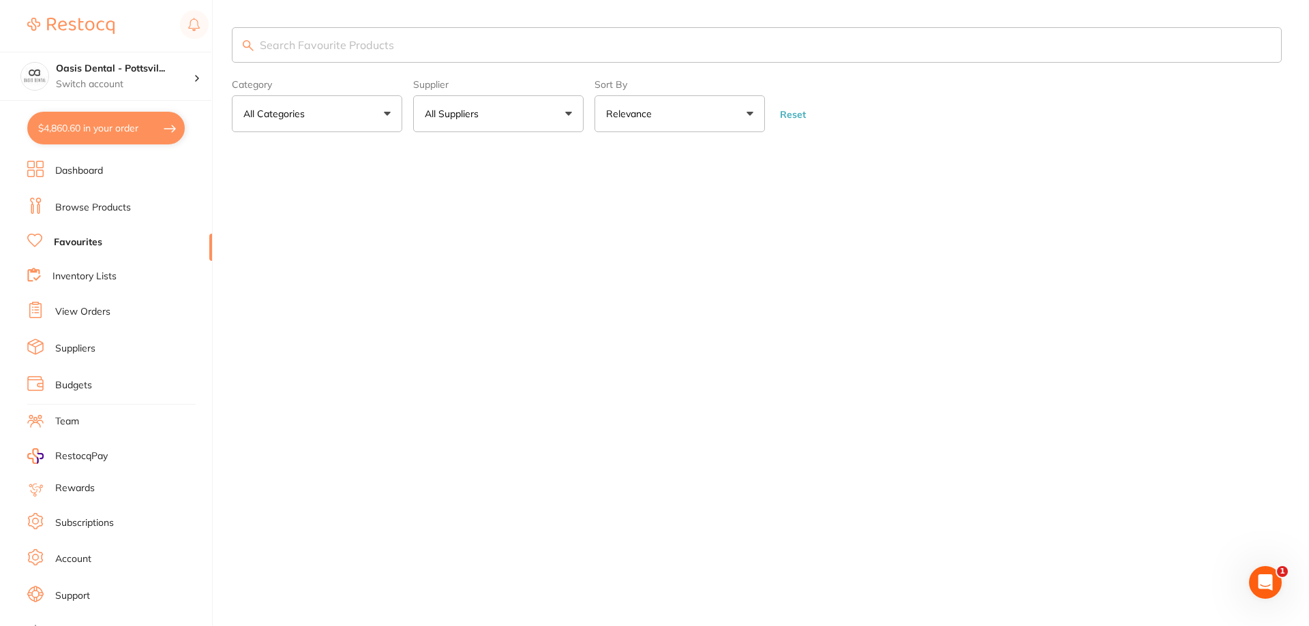
click at [346, 50] on input "search" at bounding box center [757, 44] width 1050 height 35
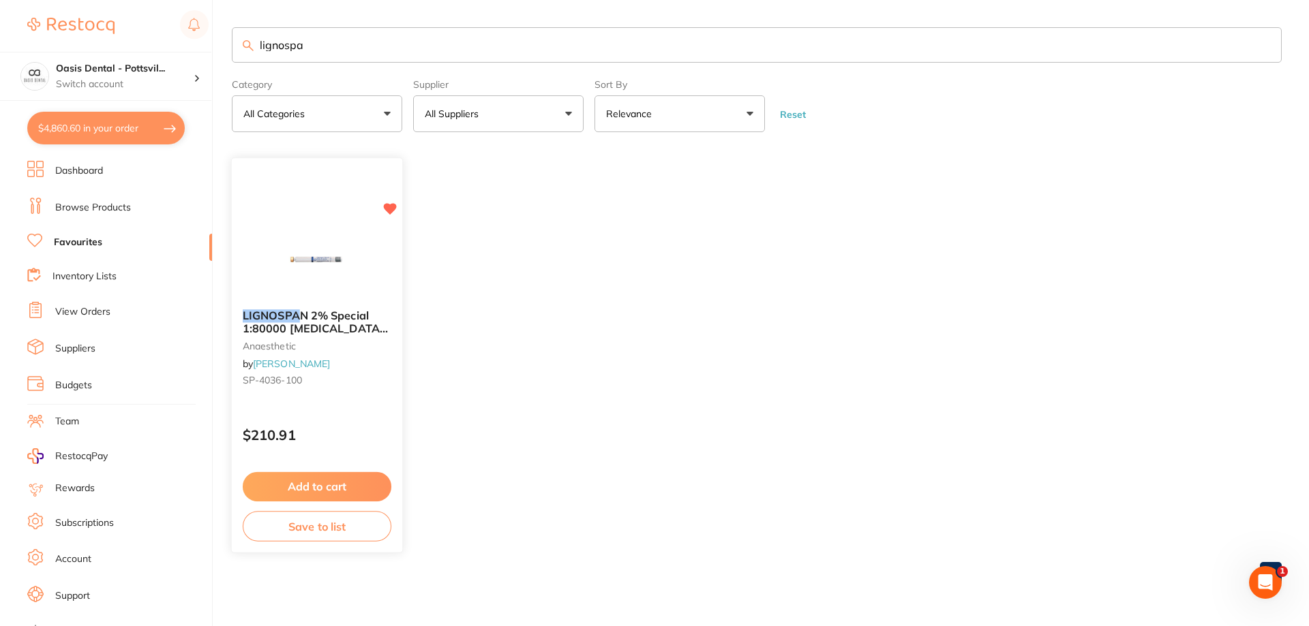
click at [341, 416] on div "$210.91" at bounding box center [317, 432] width 170 height 37
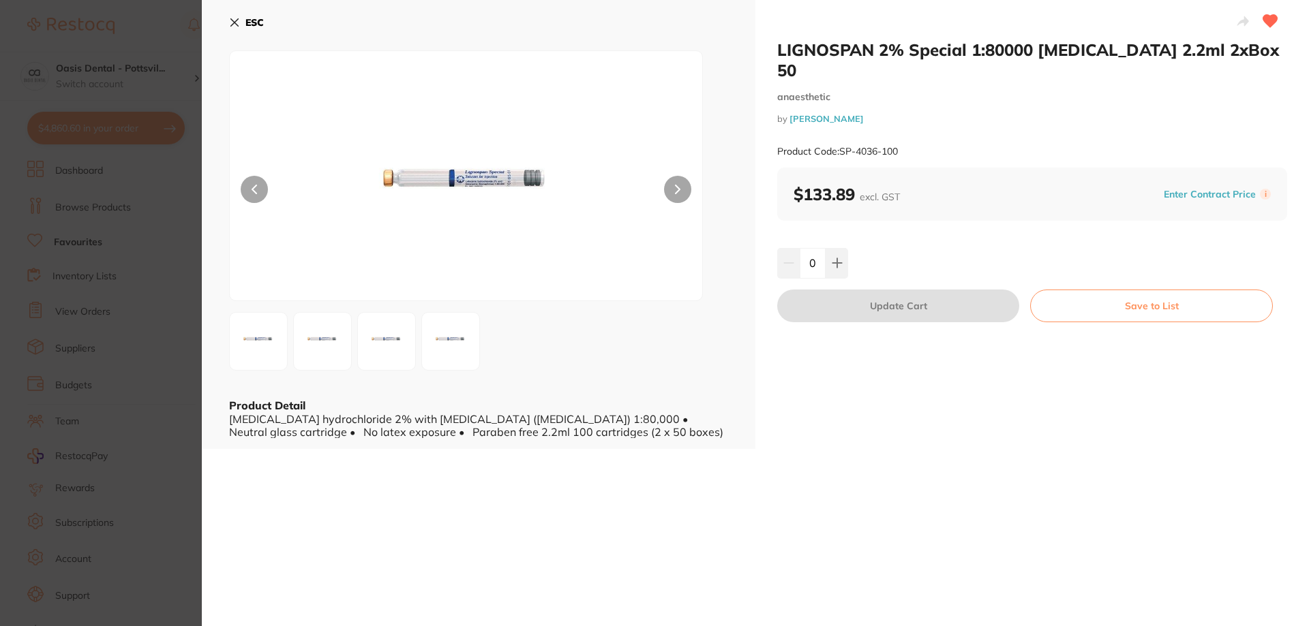
click at [232, 20] on icon at bounding box center [234, 22] width 7 height 7
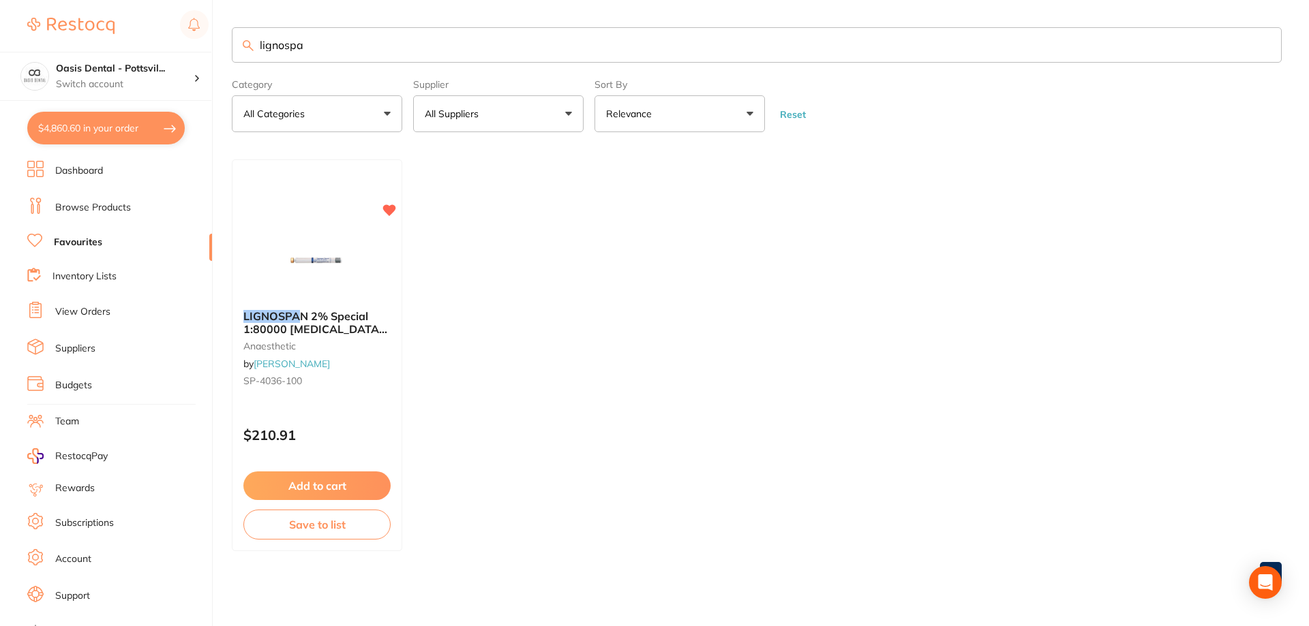
click at [99, 129] on button "$4,860.60 in your order" at bounding box center [105, 128] width 157 height 33
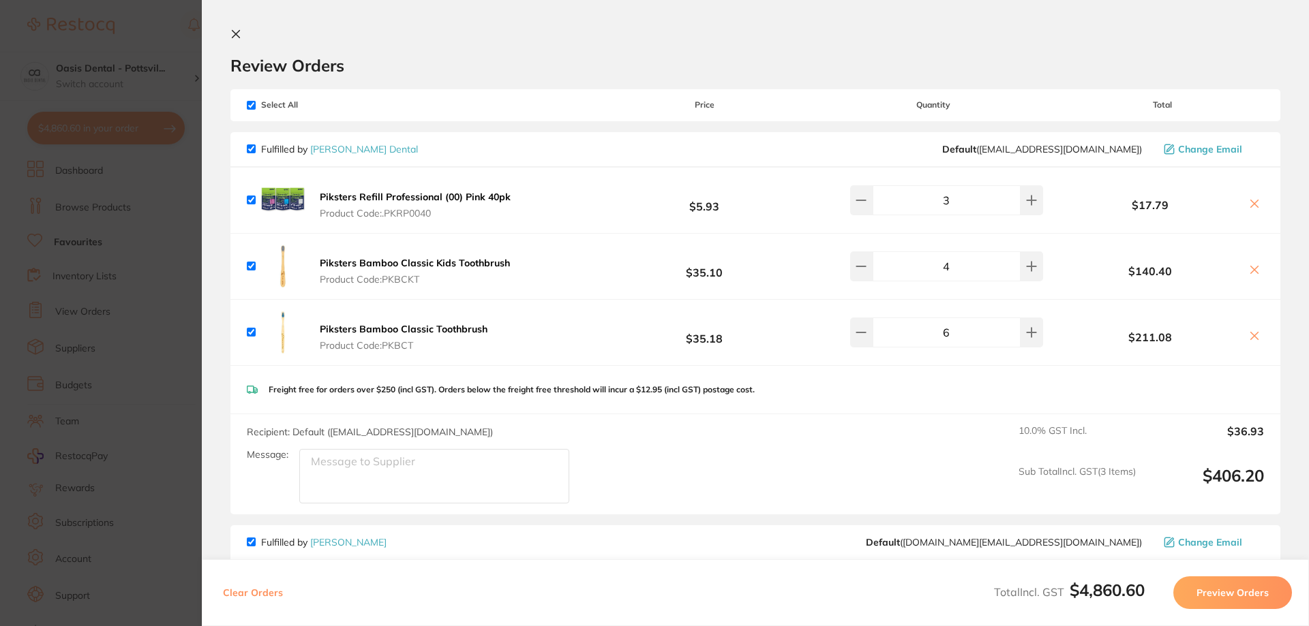
click at [242, 35] on button at bounding box center [238, 35] width 16 height 13
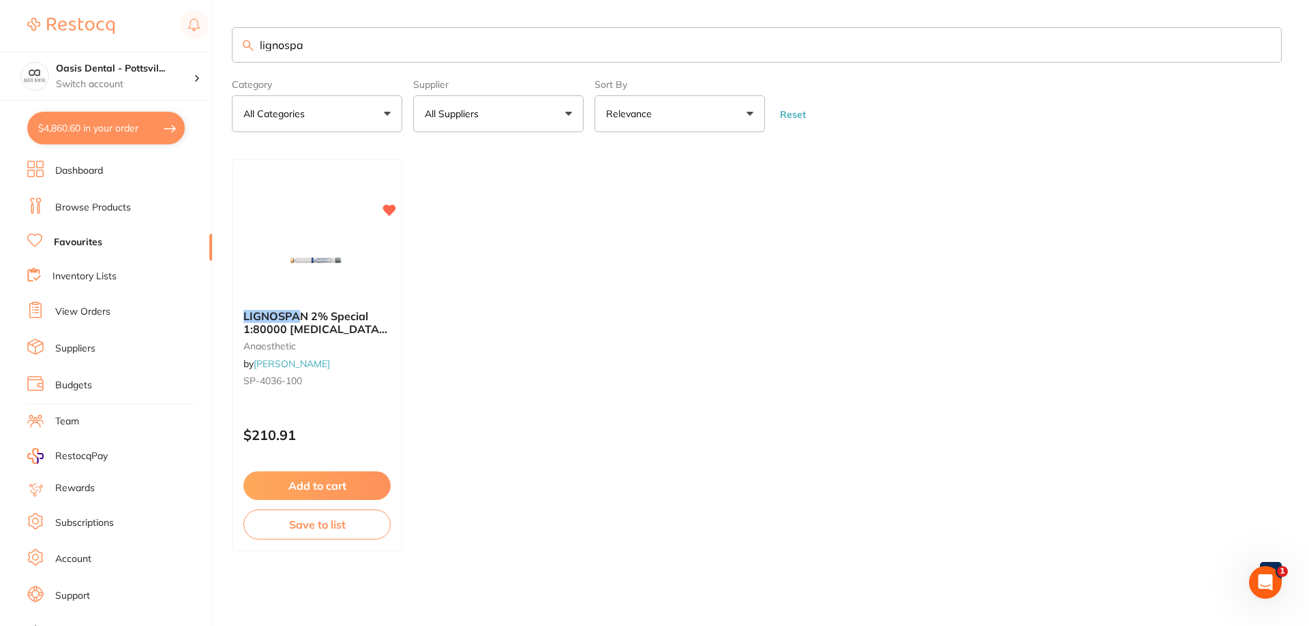
drag, startPoint x: 262, startPoint y: 41, endPoint x: 410, endPoint y: 51, distance: 148.2
click at [410, 51] on input "lignospa" at bounding box center [757, 44] width 1050 height 35
type input "l"
type input "xy"
click at [346, 245] on img at bounding box center [316, 264] width 89 height 69
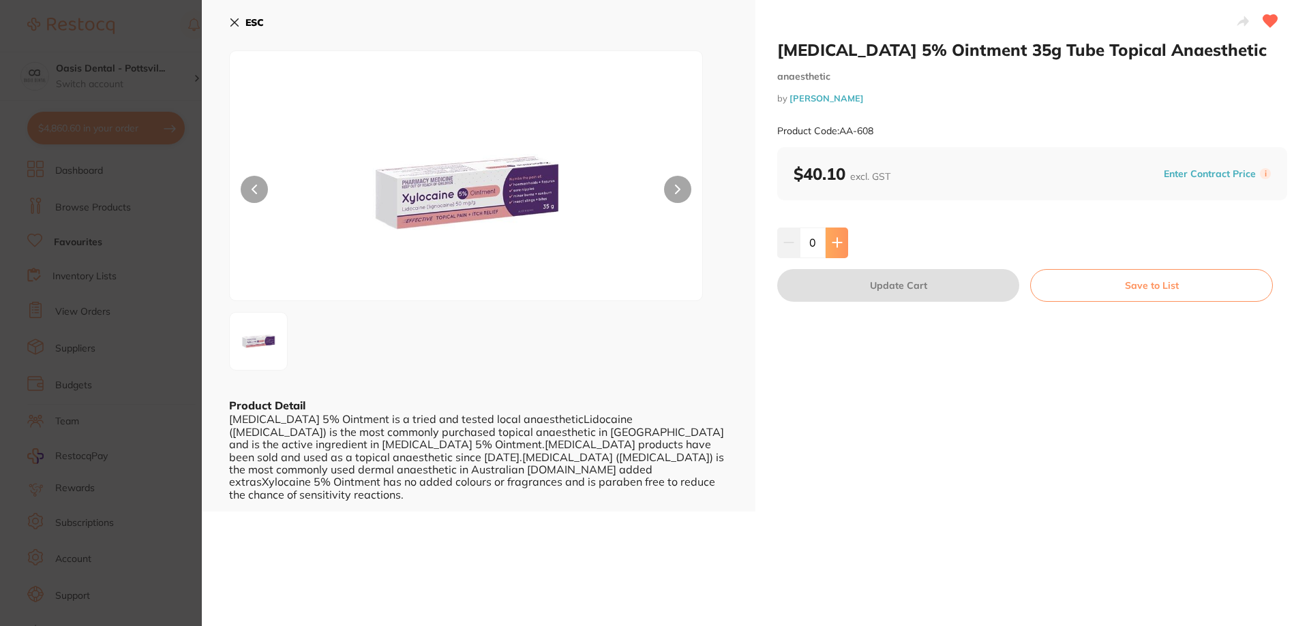
click at [838, 244] on icon at bounding box center [836, 242] width 11 height 11
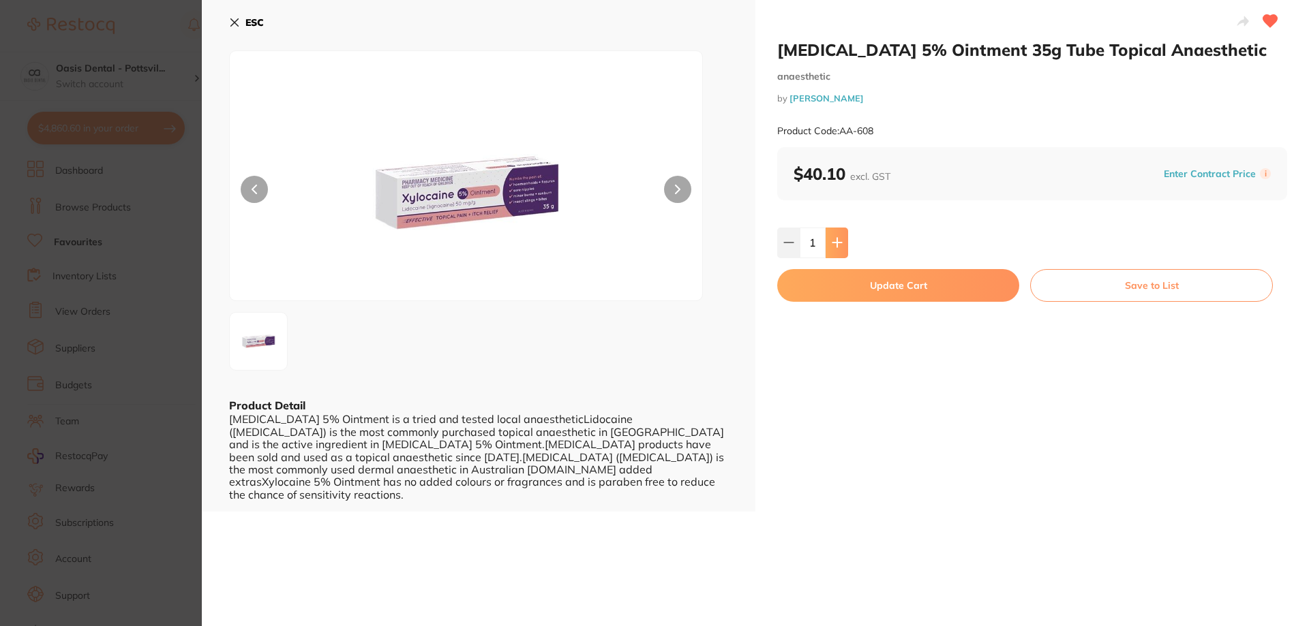
click at [838, 244] on icon at bounding box center [836, 242] width 11 height 11
type input "4"
click at [888, 286] on button "Update Cart" at bounding box center [898, 285] width 242 height 33
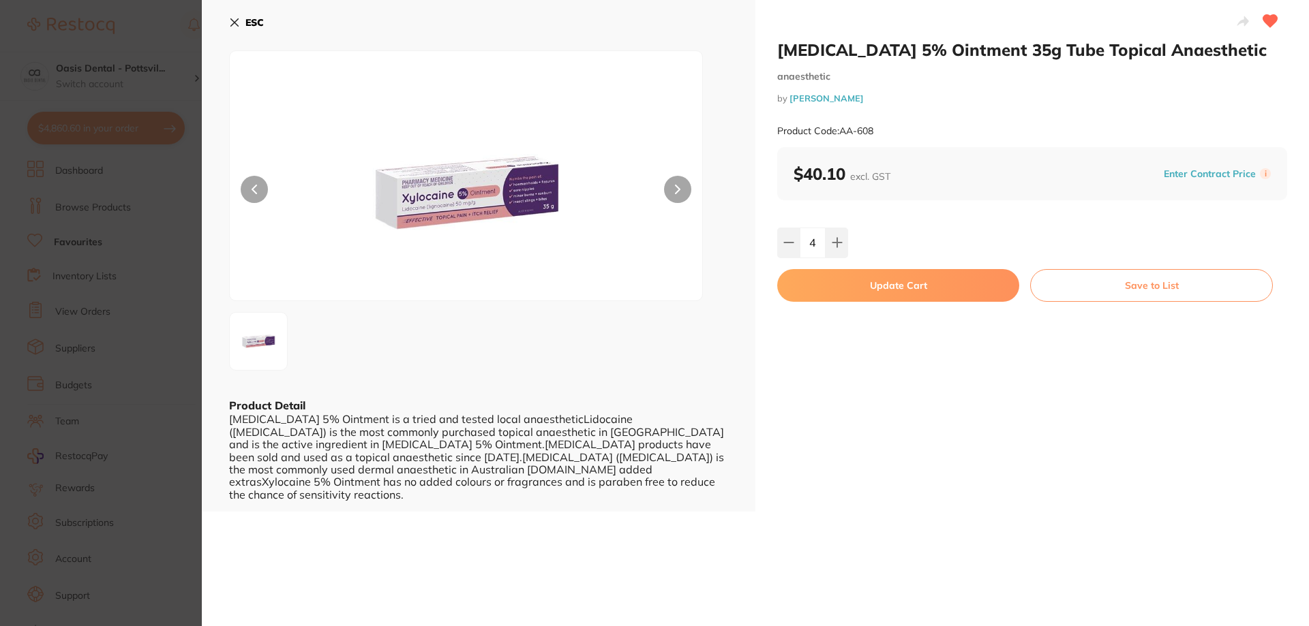
checkbox input "false"
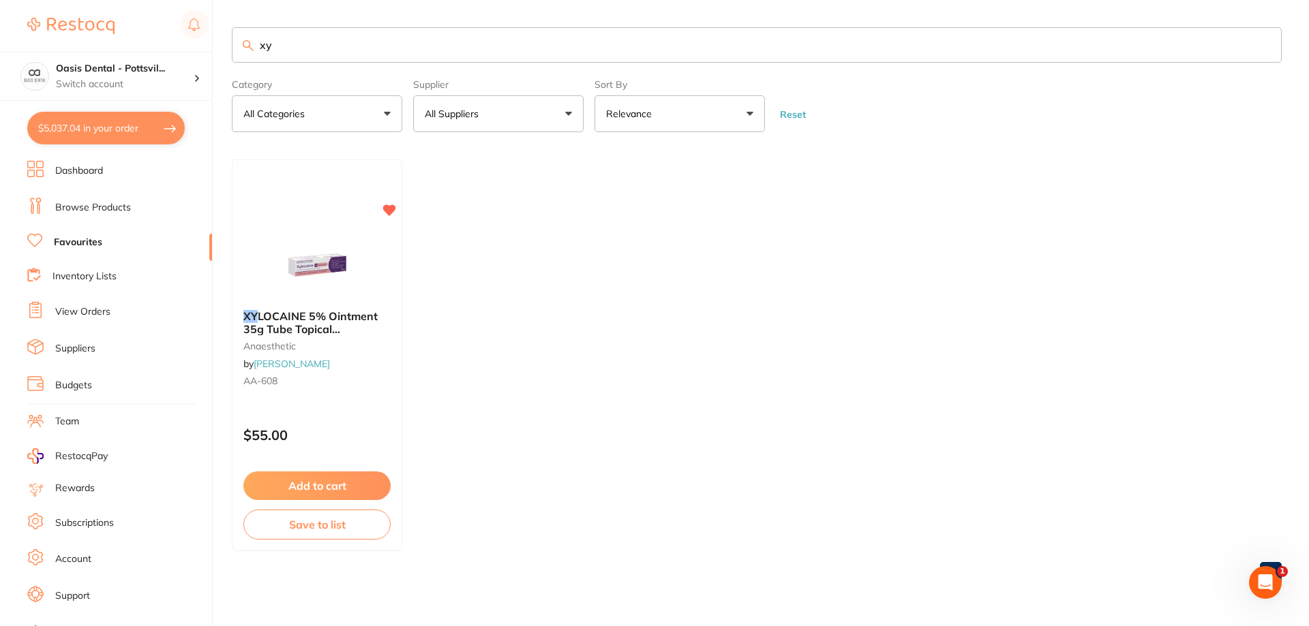
drag, startPoint x: 286, startPoint y: 46, endPoint x: 221, endPoint y: 46, distance: 64.7
click at [221, 46] on div "$5,037.04 Oasis Dental - Pottsvil... Switch account Oasis Dental - Pottsville $…" at bounding box center [654, 313] width 1309 height 626
type input "orotol"
click at [320, 489] on button "Add to cart" at bounding box center [317, 486] width 149 height 29
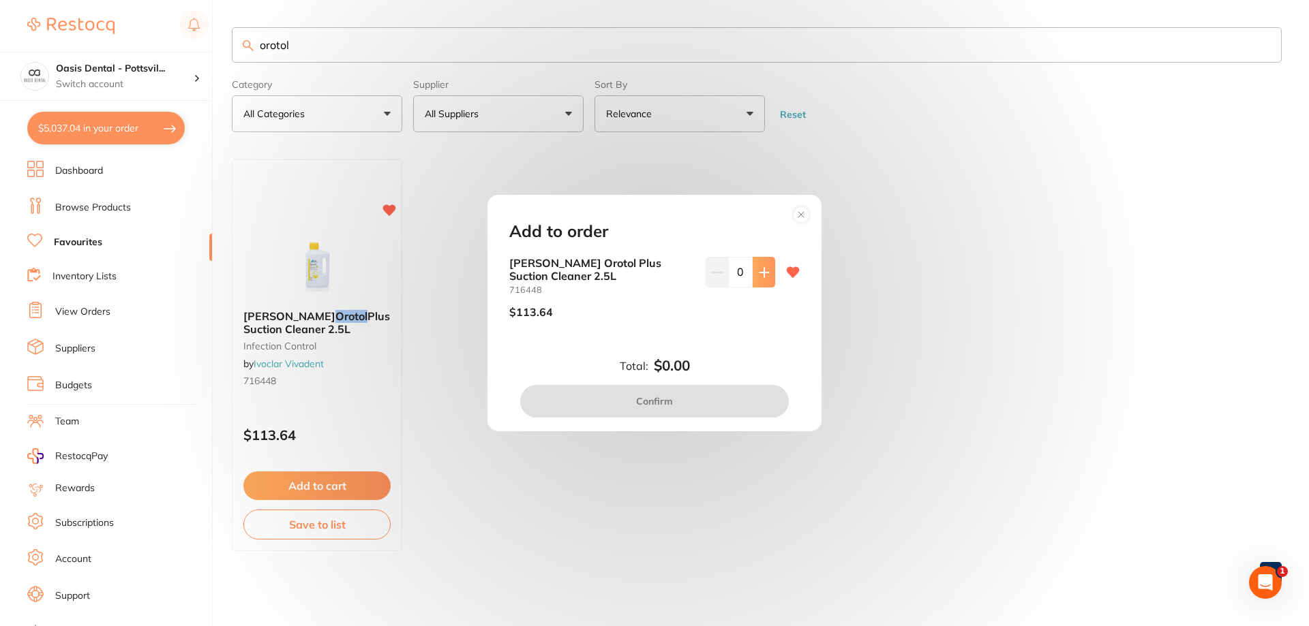
click at [762, 276] on icon at bounding box center [764, 272] width 11 height 11
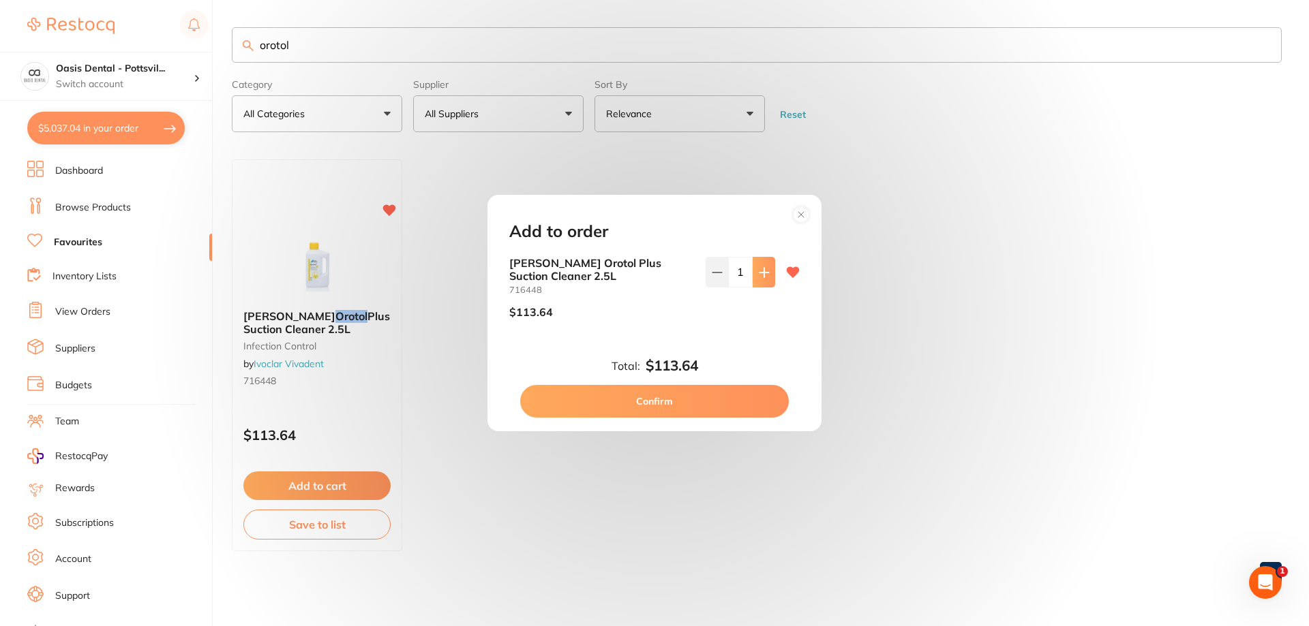
click at [761, 276] on icon at bounding box center [764, 272] width 11 height 11
type input "2"
click at [645, 408] on button "Confirm" at bounding box center [654, 401] width 269 height 33
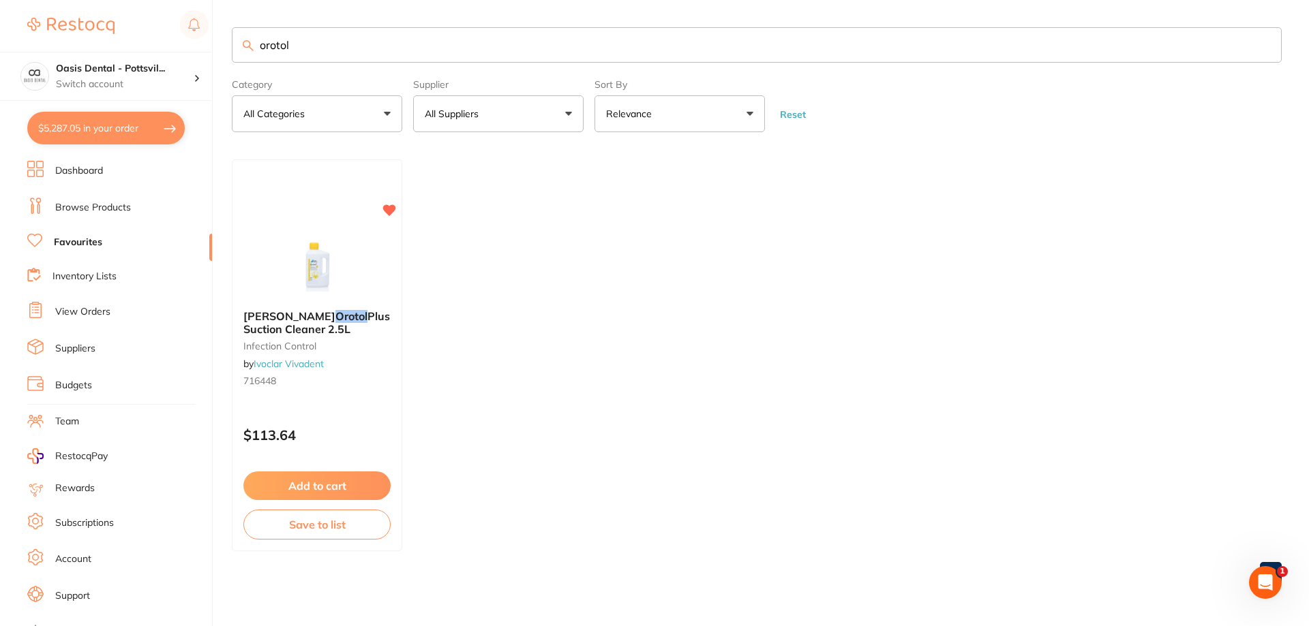
click at [100, 208] on link "Browse Products" at bounding box center [93, 208] width 76 height 14
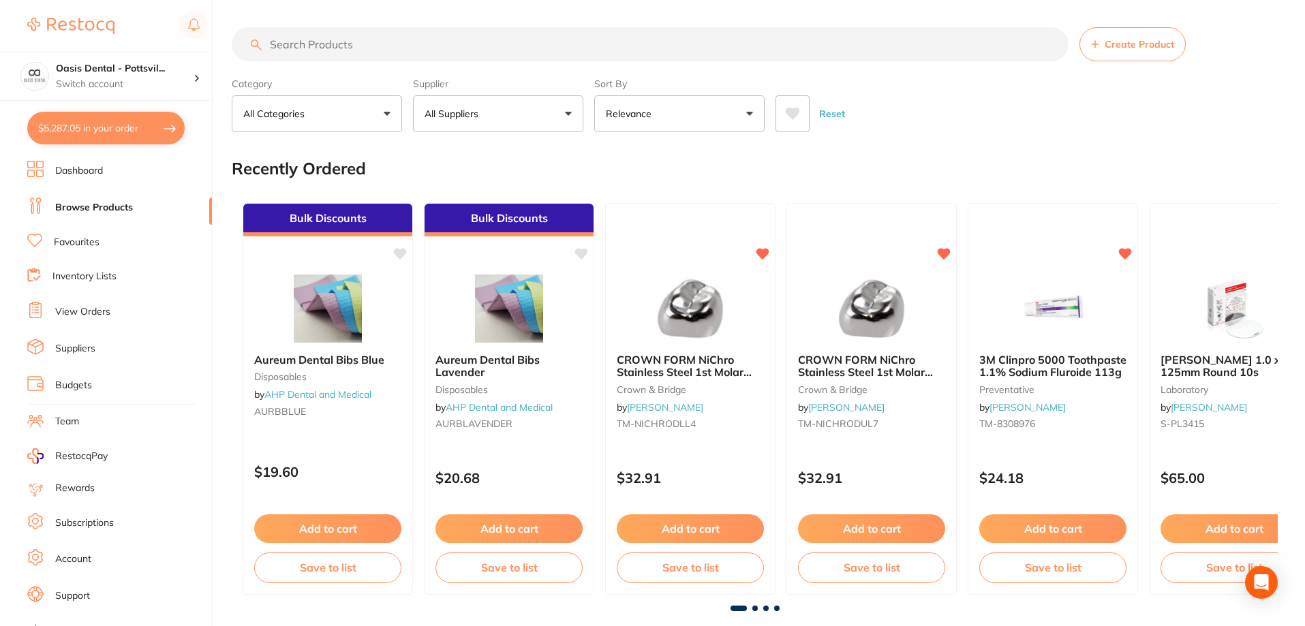
click at [305, 43] on input "search" at bounding box center [650, 44] width 837 height 34
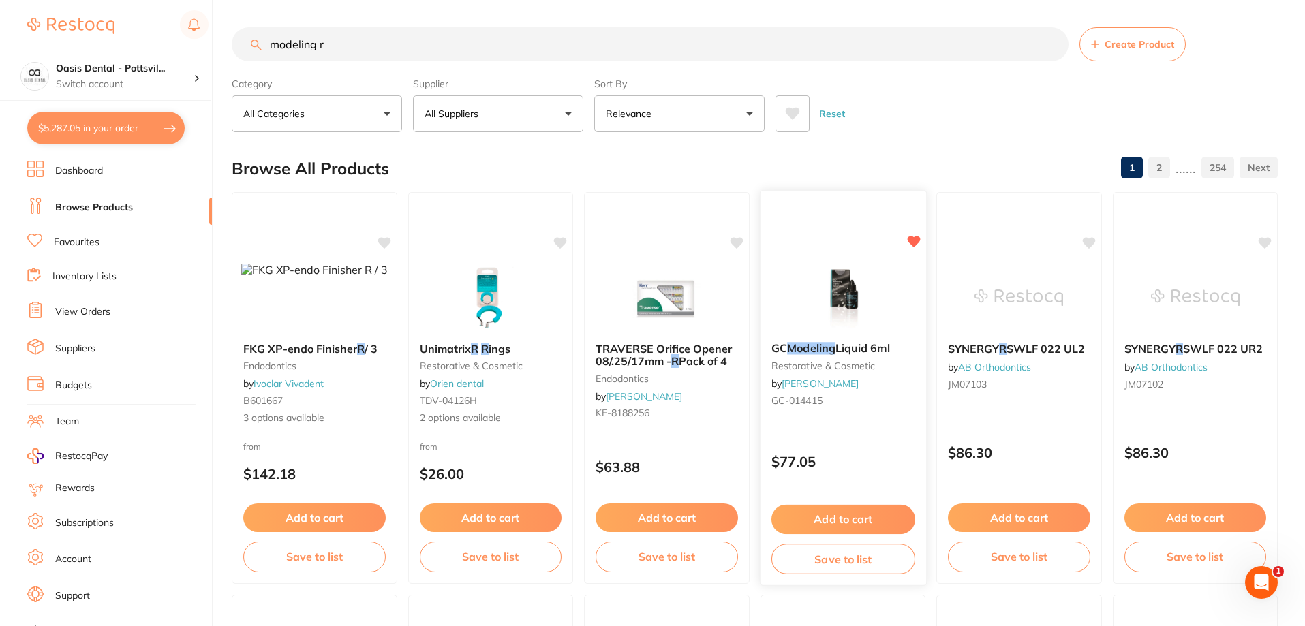
type input "modeling r"
click at [851, 433] on div "GC Modeling Liquid 6ml restorative & cosmetic by [PERSON_NAME] [PERSON_NAME]-01…" at bounding box center [842, 388] width 167 height 396
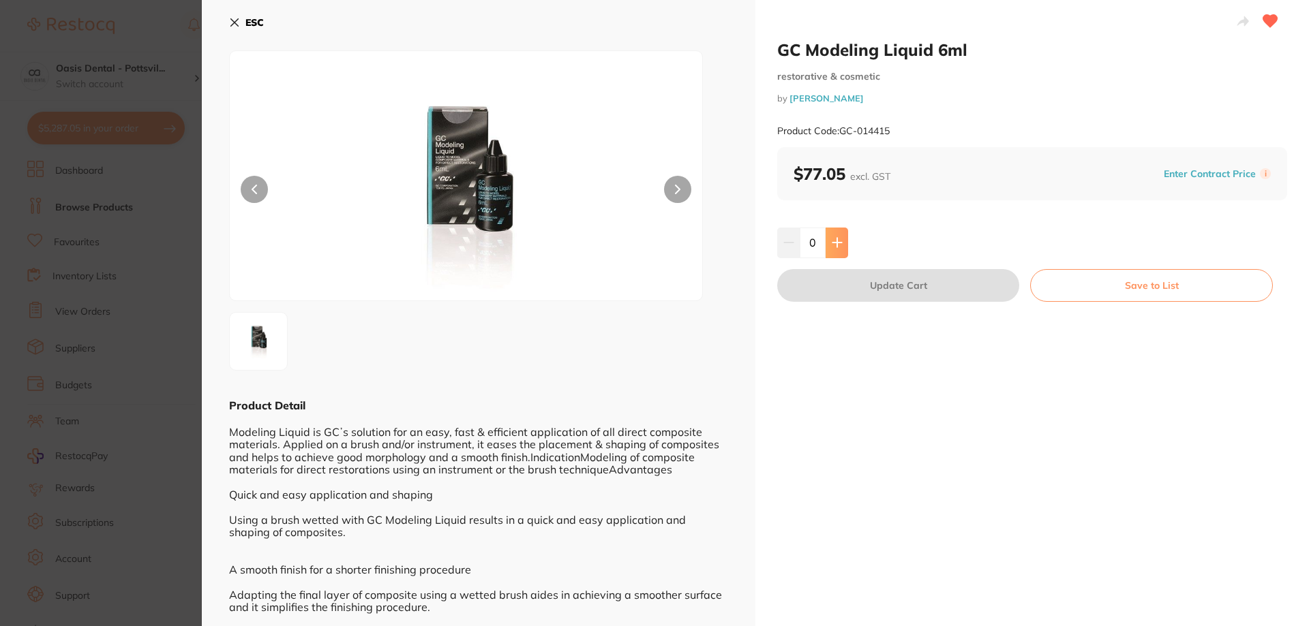
click at [836, 236] on button at bounding box center [836, 243] width 22 height 30
type input "1"
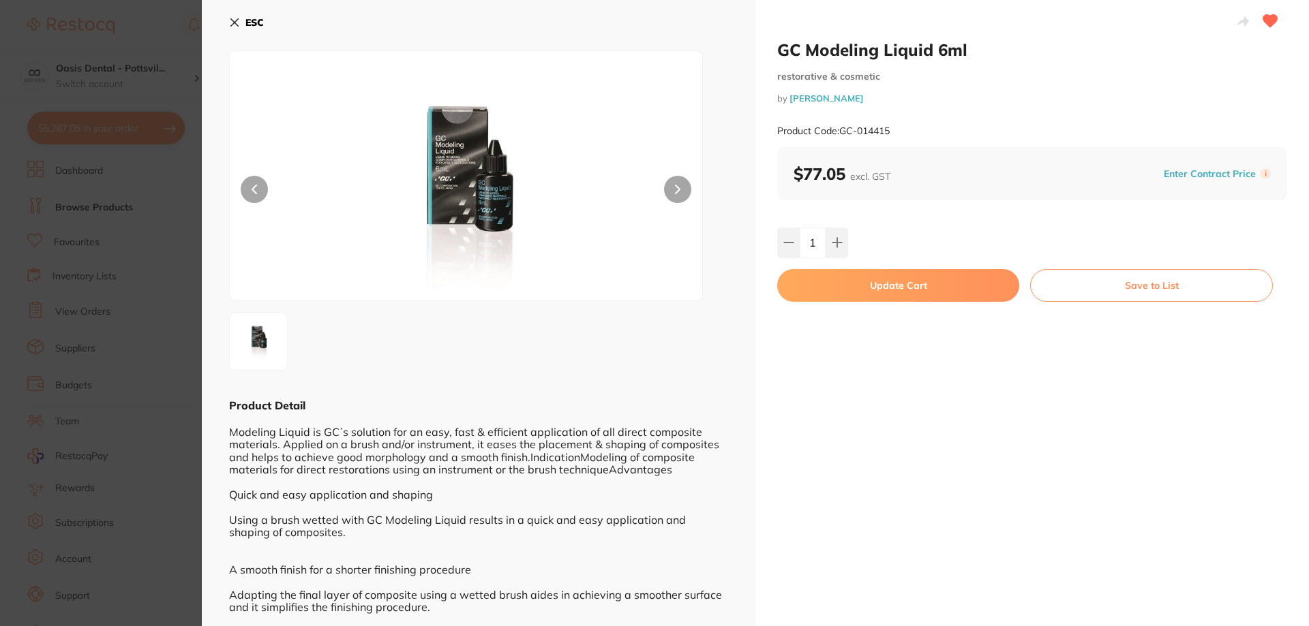
click at [900, 286] on button "Update Cart" at bounding box center [898, 285] width 242 height 33
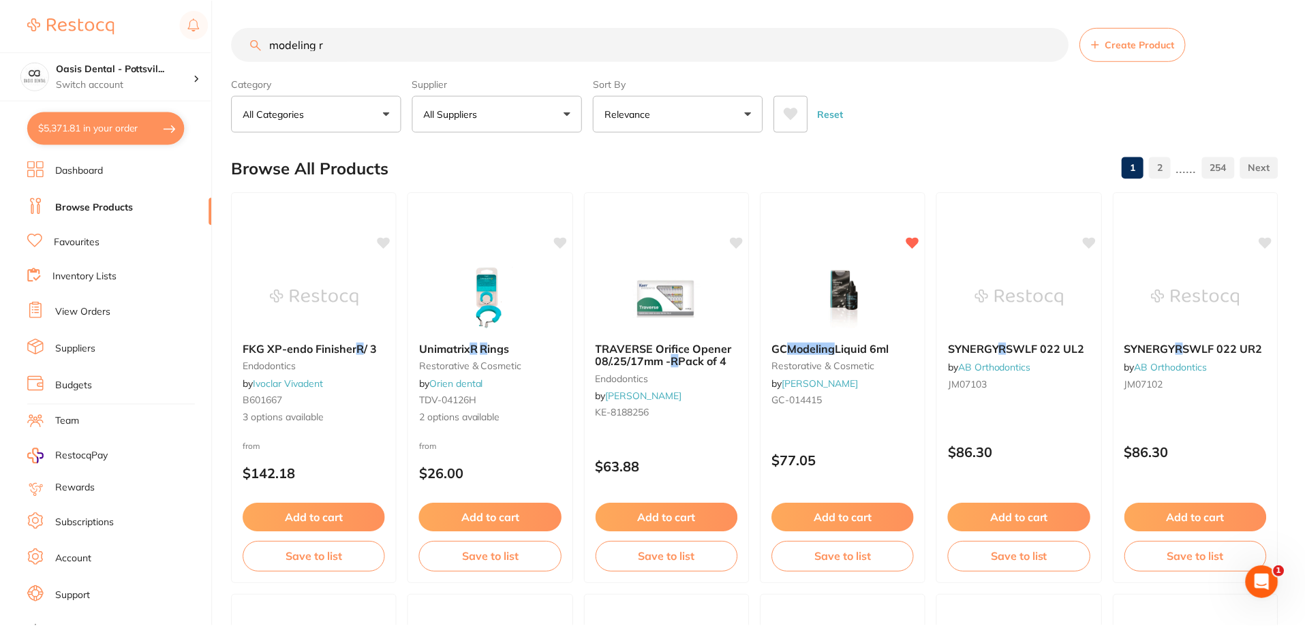
scroll to position [3, 0]
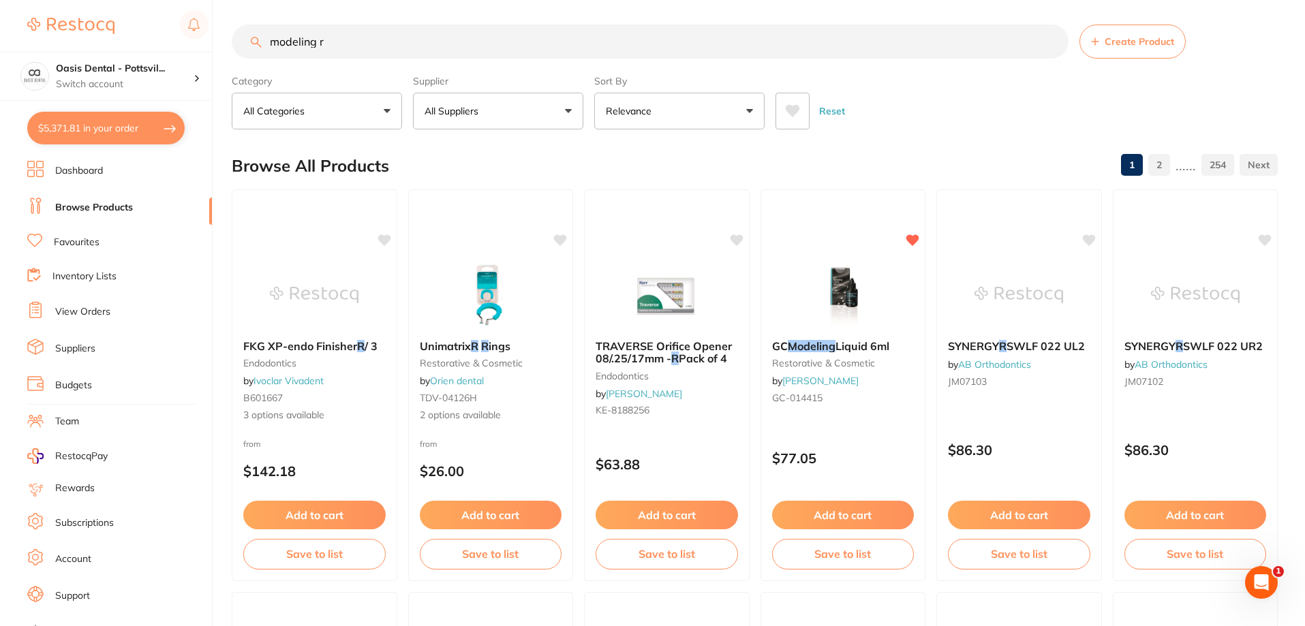
click at [93, 242] on link "Favourites" at bounding box center [77, 243] width 46 height 14
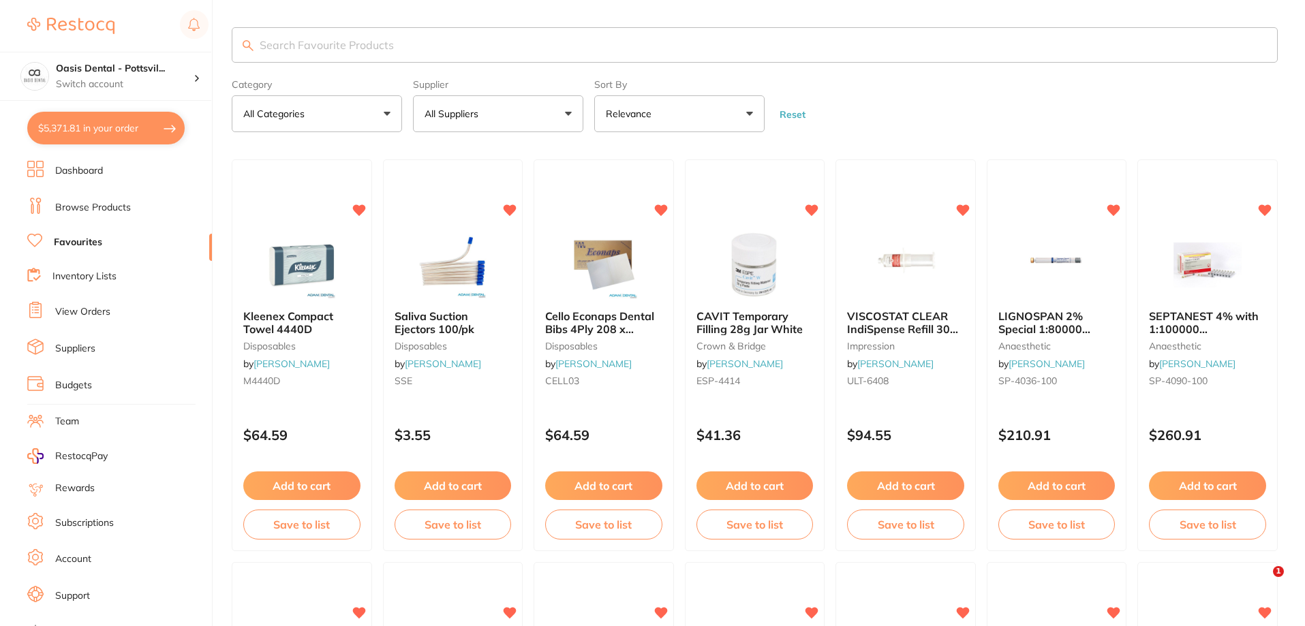
click at [316, 47] on input "search" at bounding box center [755, 44] width 1046 height 35
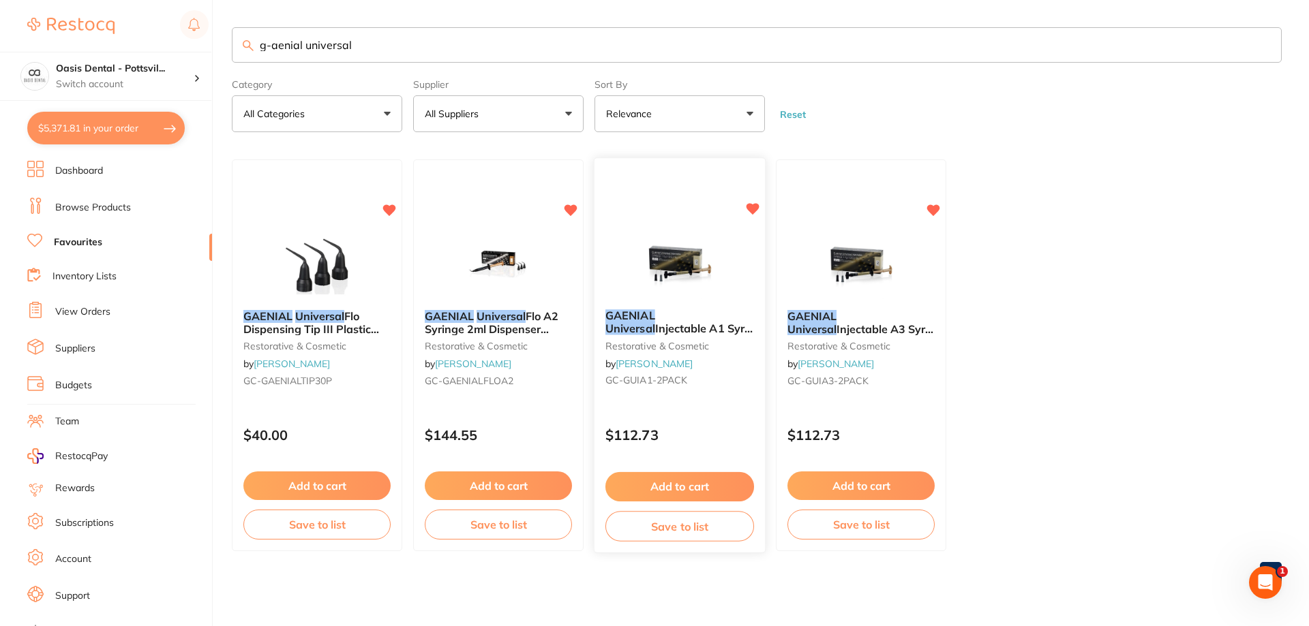
type input "g-aenial universal"
click at [734, 379] on small "GC-GUIA1-2PACK" at bounding box center [679, 381] width 149 height 11
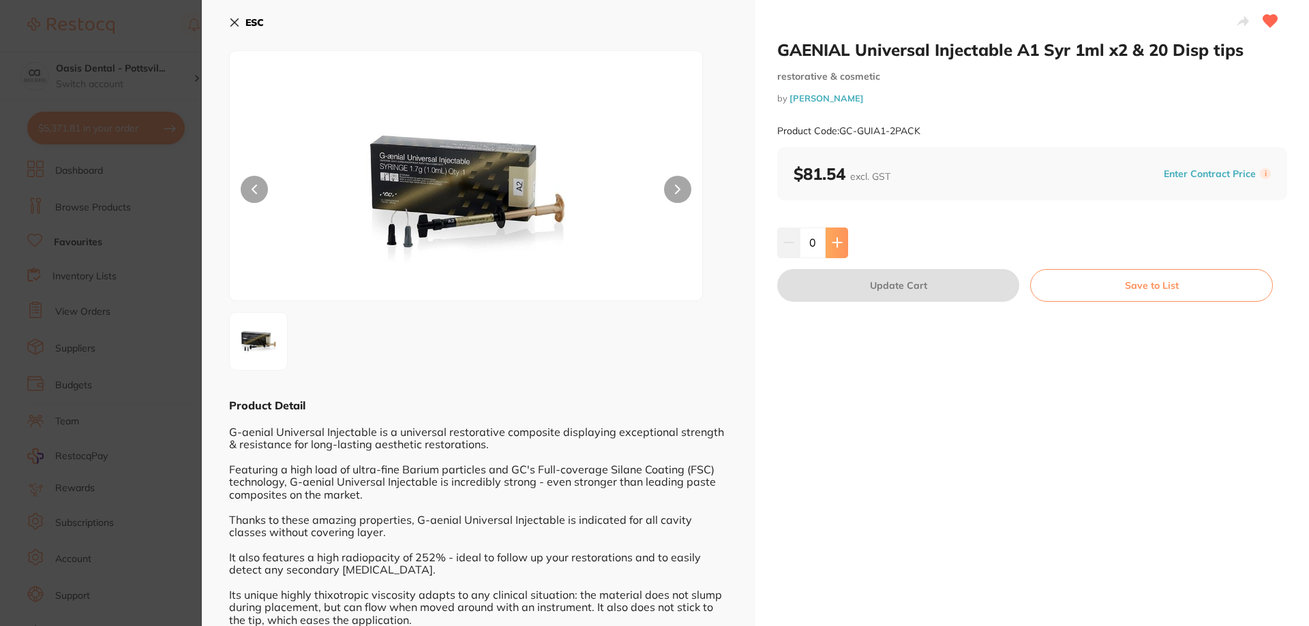
click at [835, 245] on icon at bounding box center [836, 243] width 9 height 9
type input "1"
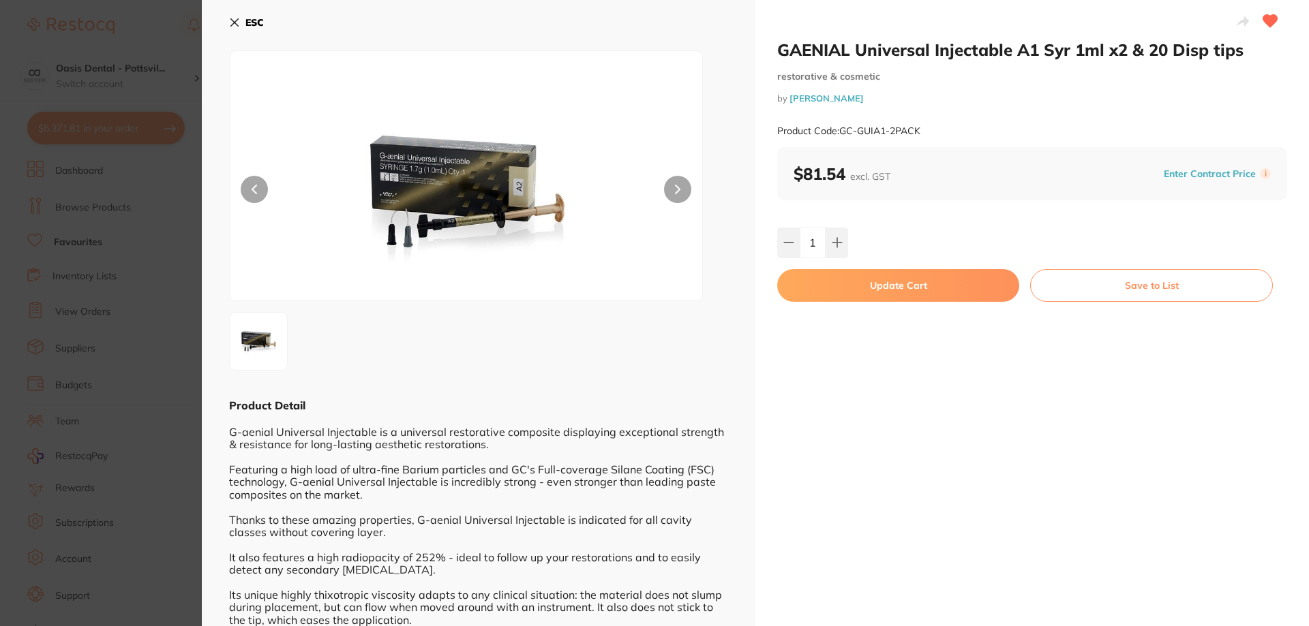
click at [895, 292] on button "Update Cart" at bounding box center [898, 285] width 242 height 33
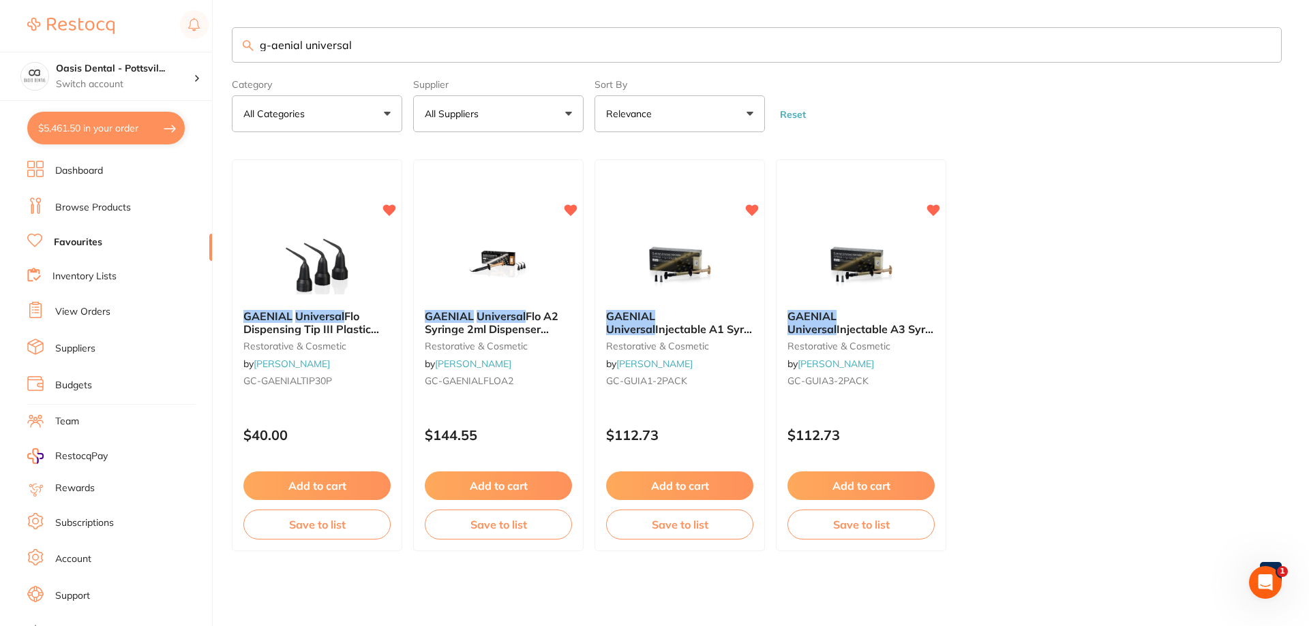
click at [363, 44] on input "g-aenial universal" at bounding box center [757, 44] width 1050 height 35
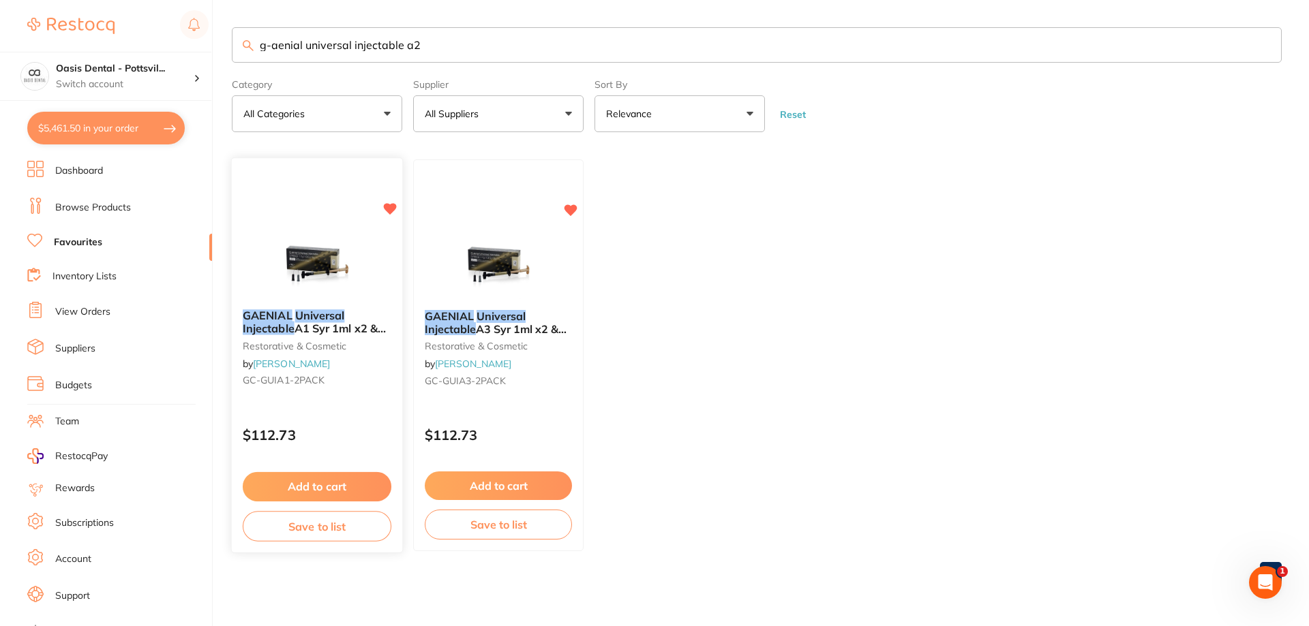
type input "g-aenial universal injectable a2"
click at [376, 355] on div "GAENIAL Universal Injectable A1 Syr 1ml x2 & 20 Disp tips restorative & cosmeti…" at bounding box center [317, 351] width 170 height 104
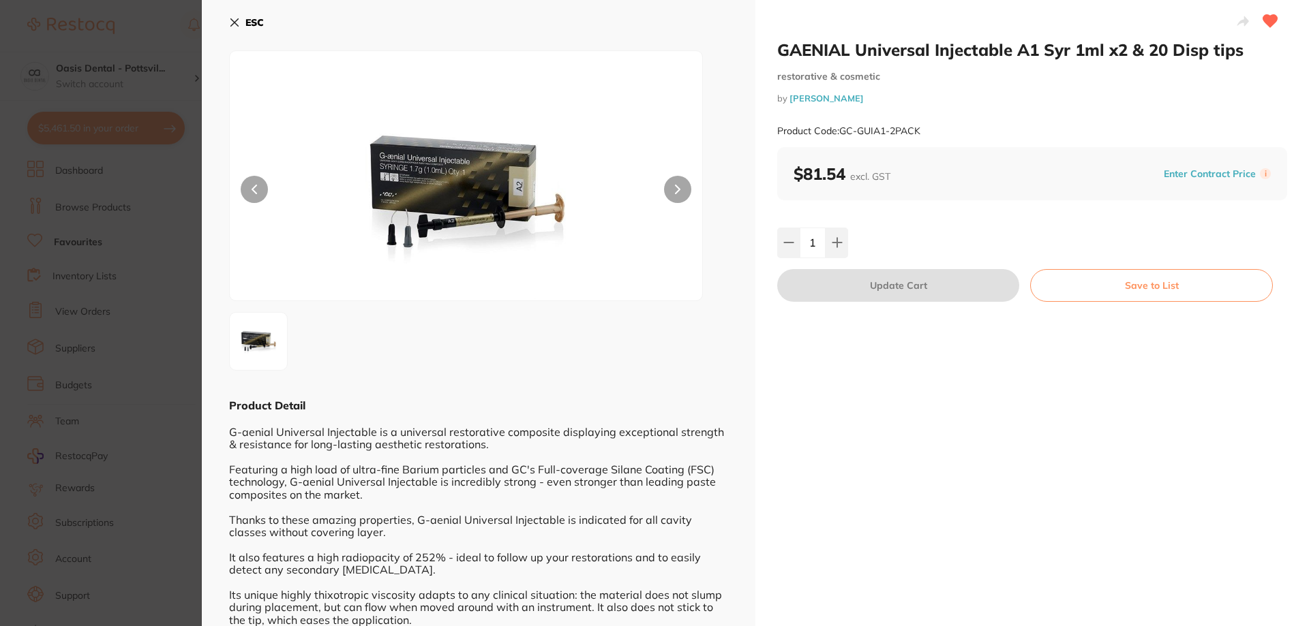
click at [236, 22] on icon at bounding box center [234, 22] width 11 height 11
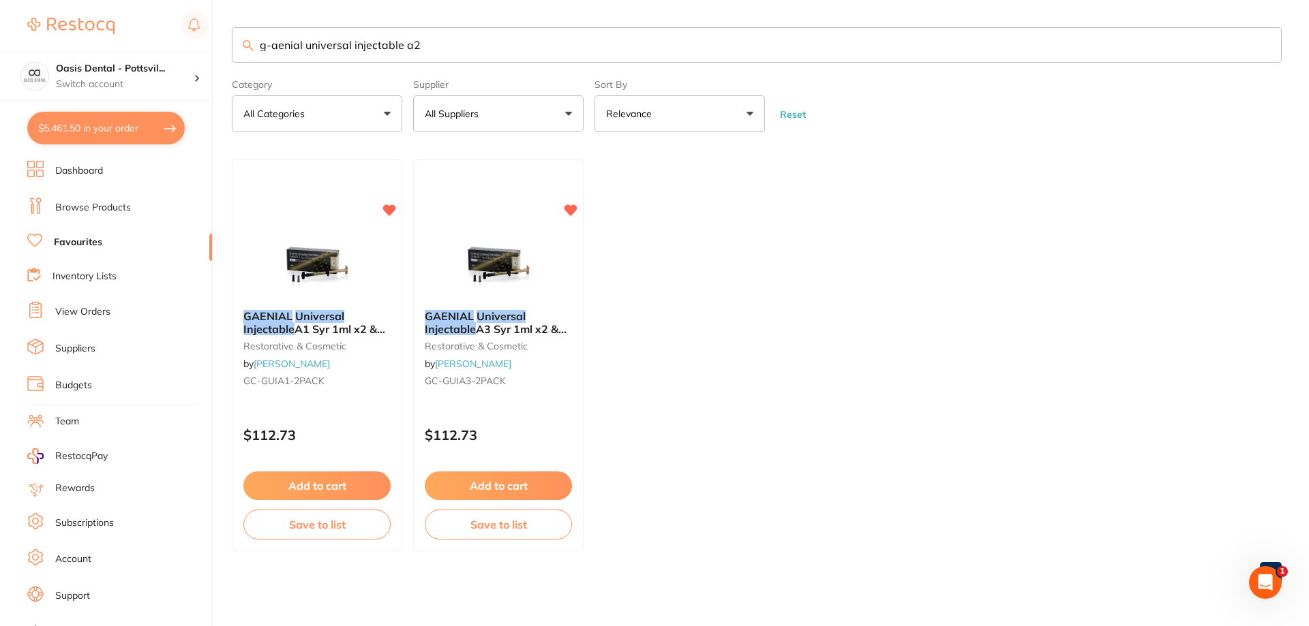
click at [117, 209] on link "Browse Products" at bounding box center [93, 208] width 76 height 14
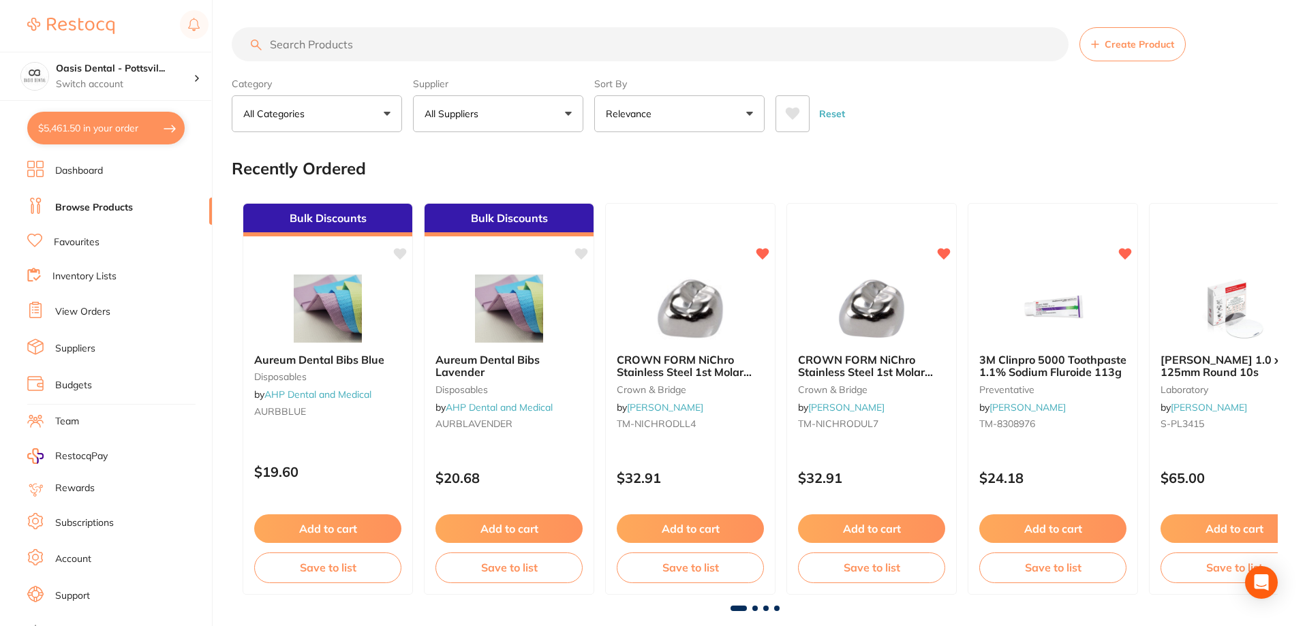
click at [283, 48] on input "search" at bounding box center [650, 44] width 837 height 34
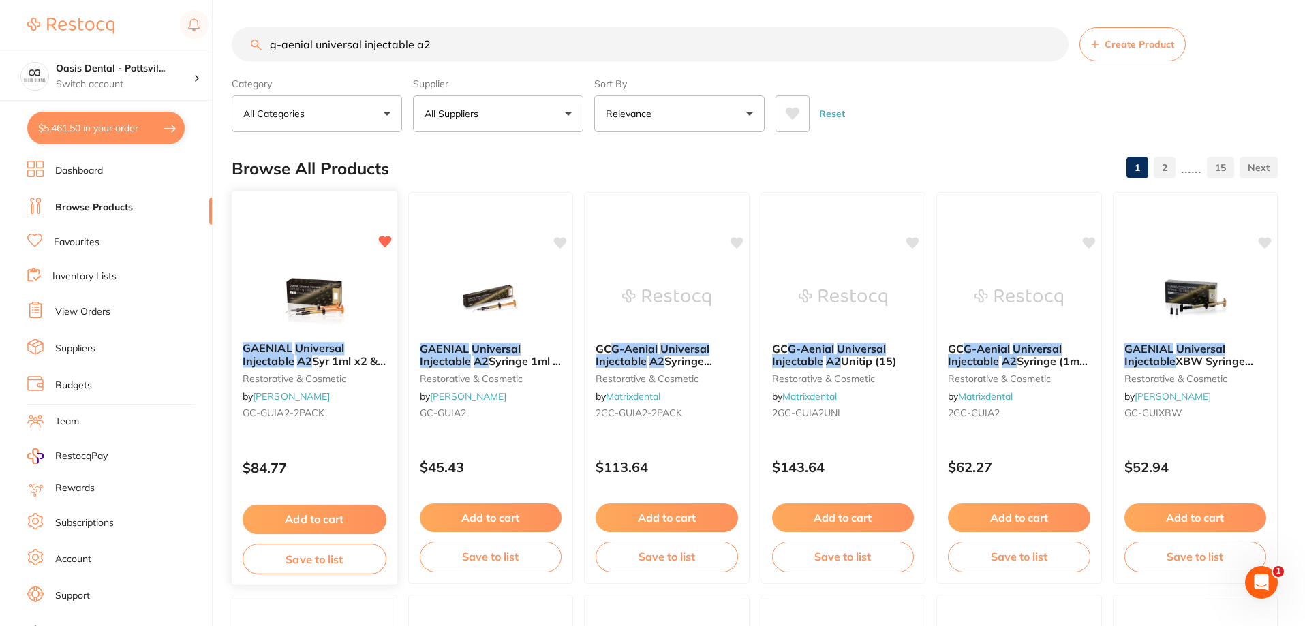
type input "g-aenial universal injectable a2"
click at [385, 298] on div at bounding box center [315, 296] width 166 height 69
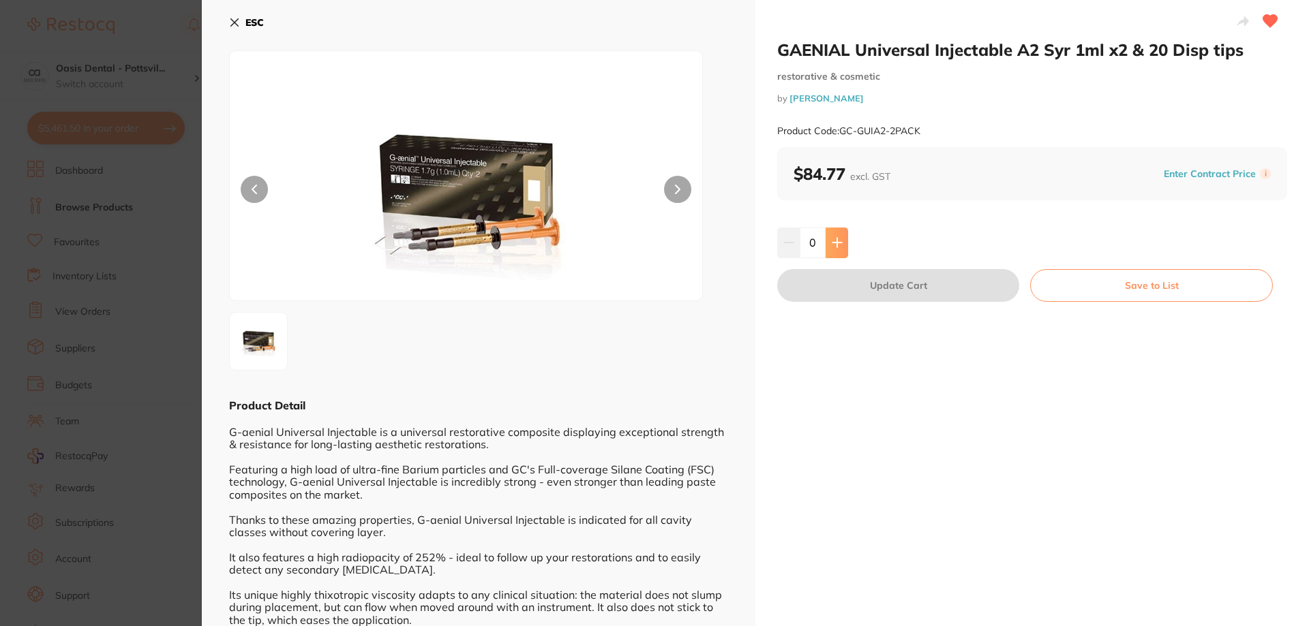
click at [831, 241] on icon at bounding box center [836, 242] width 11 height 11
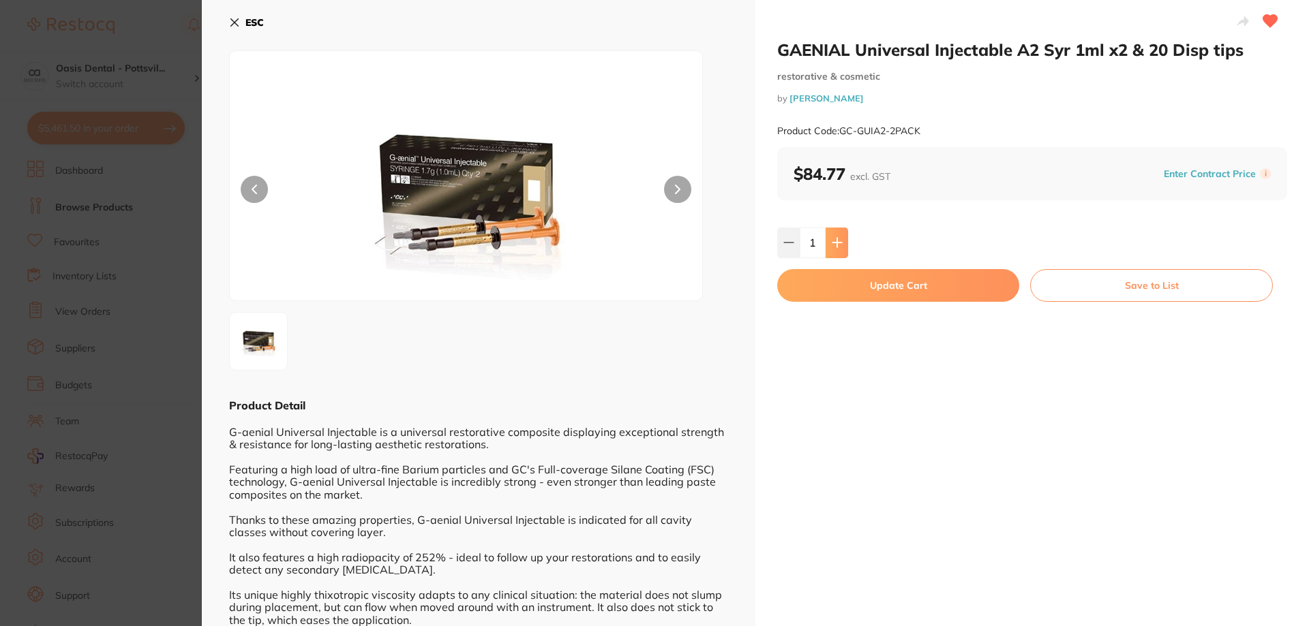
click at [831, 241] on icon at bounding box center [836, 242] width 11 height 11
type input "2"
click at [890, 290] on button "Update Cart" at bounding box center [898, 285] width 242 height 33
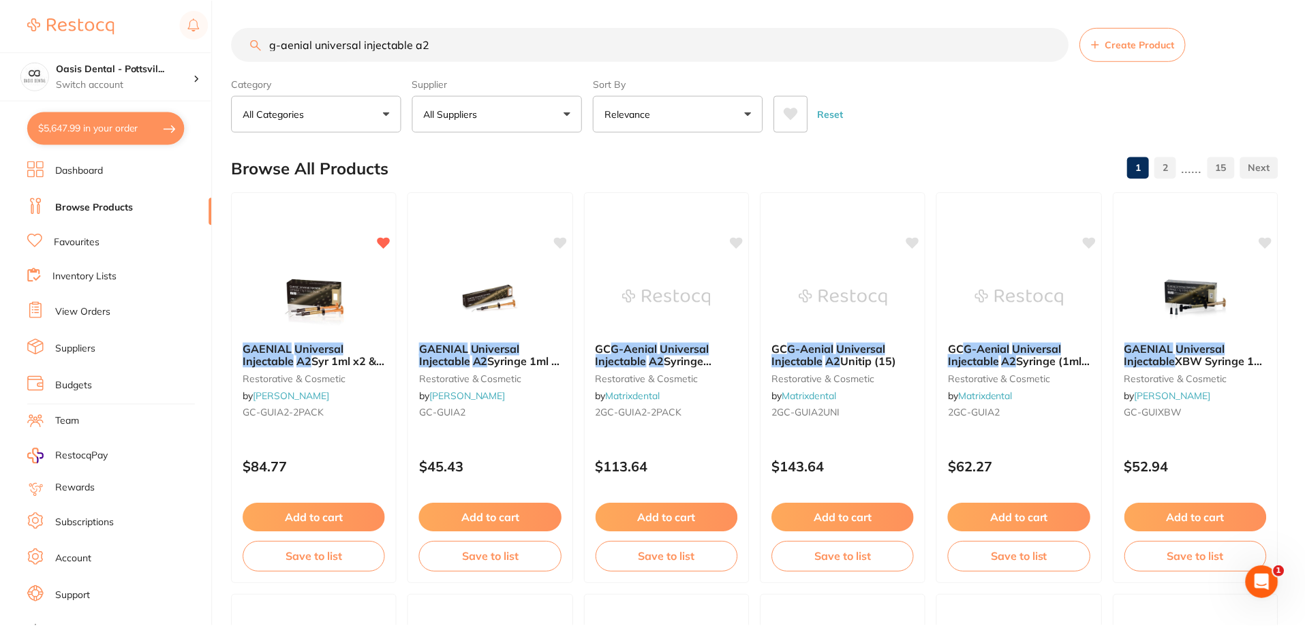
scroll to position [3, 0]
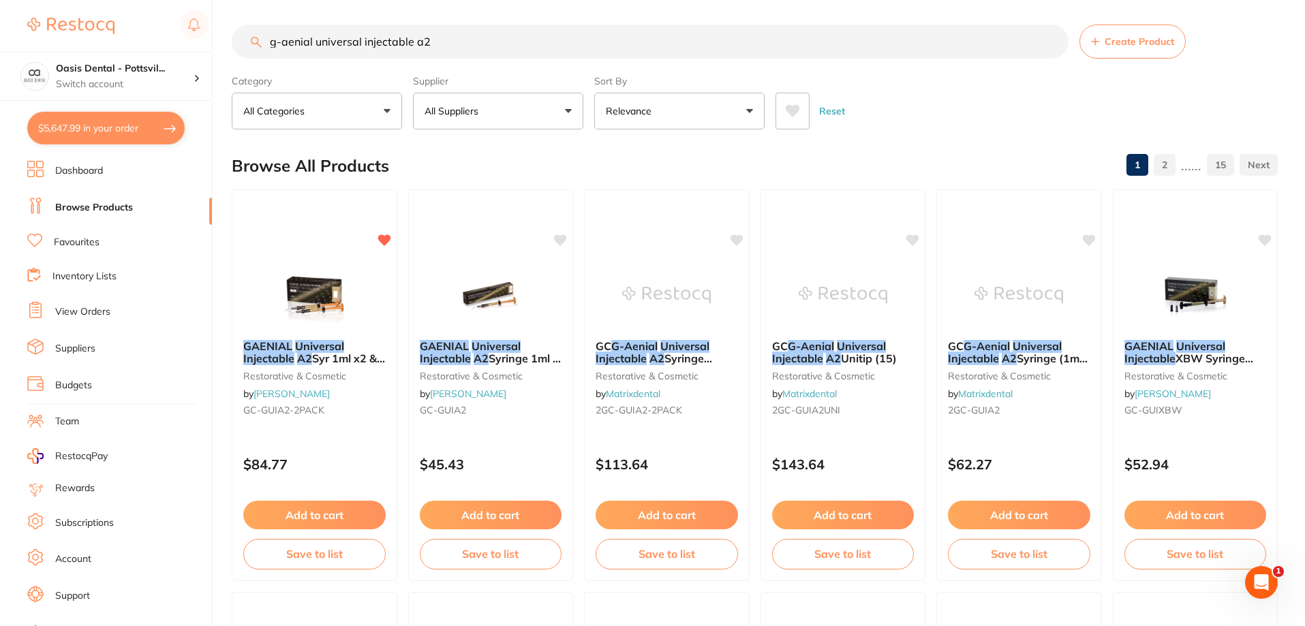
click at [93, 127] on button "$5,647.99 in your order" at bounding box center [105, 128] width 157 height 33
checkbox input "true"
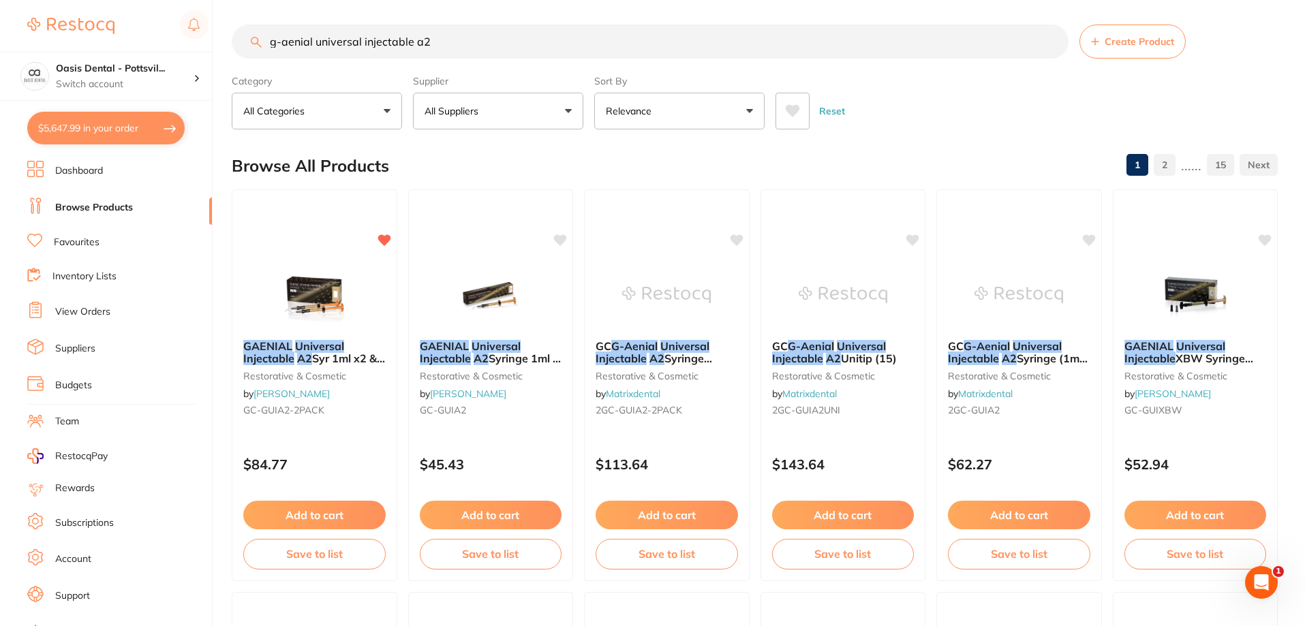
checkbox input "true"
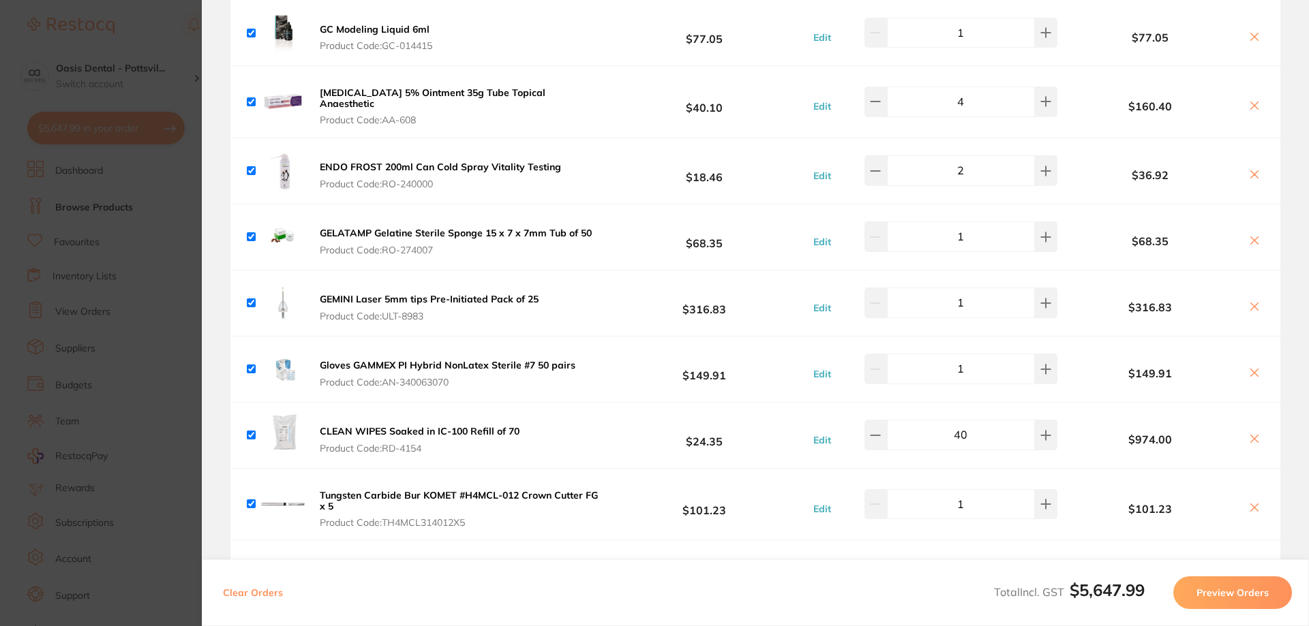
scroll to position [1022, 0]
